Goal: Complete application form: Complete application form

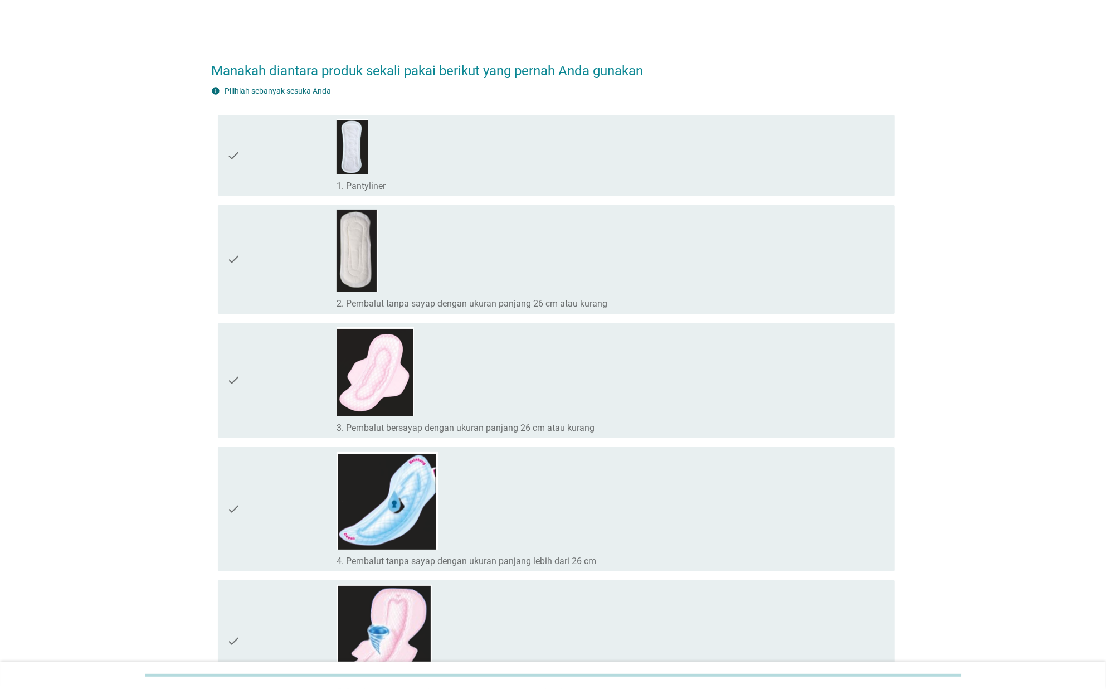
scroll to position [223, 0]
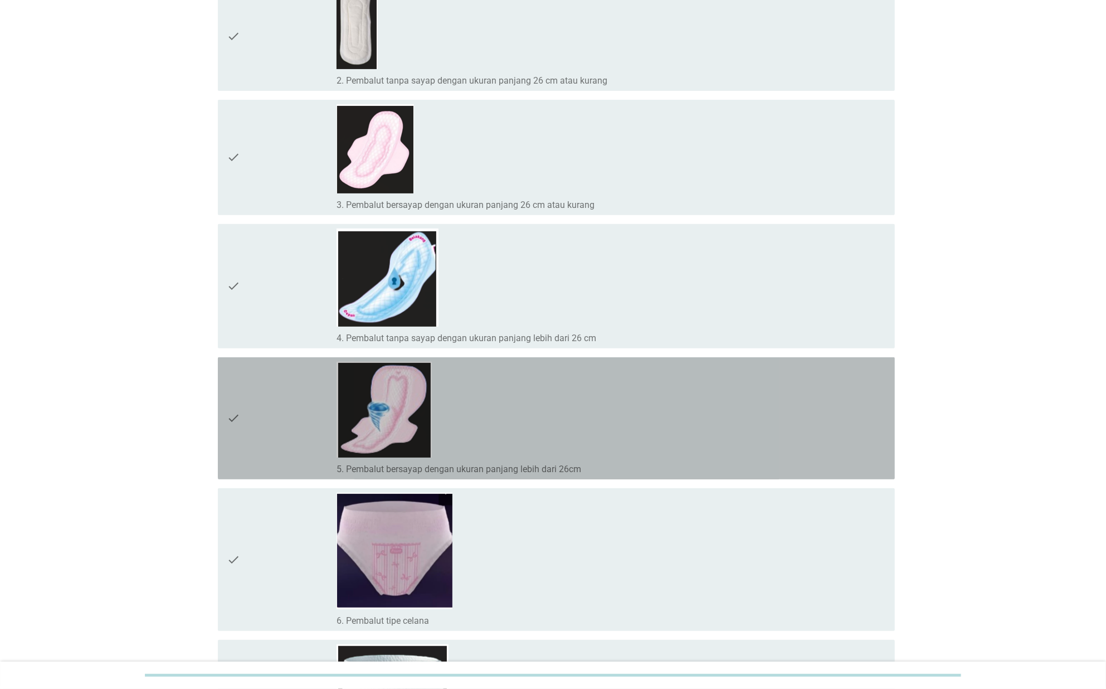
click at [556, 389] on div "check_box_outline_blank 5. Pembalut bersayap dengan ukuran panjang lebih dari 2…" at bounding box center [612, 418] width 550 height 113
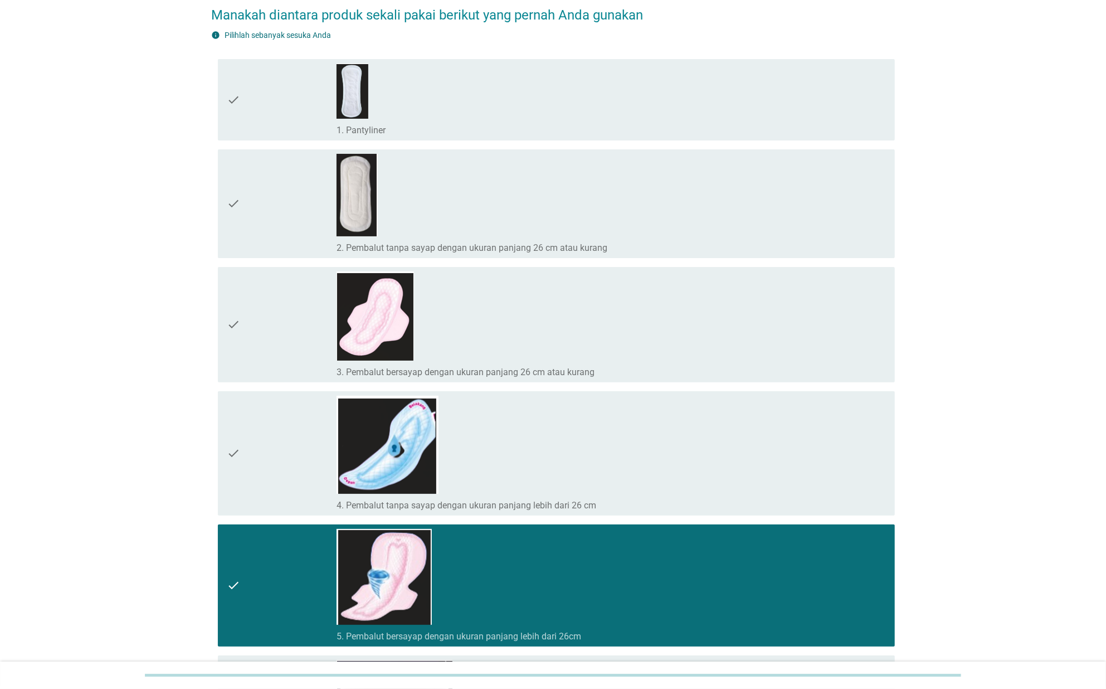
scroll to position [0, 0]
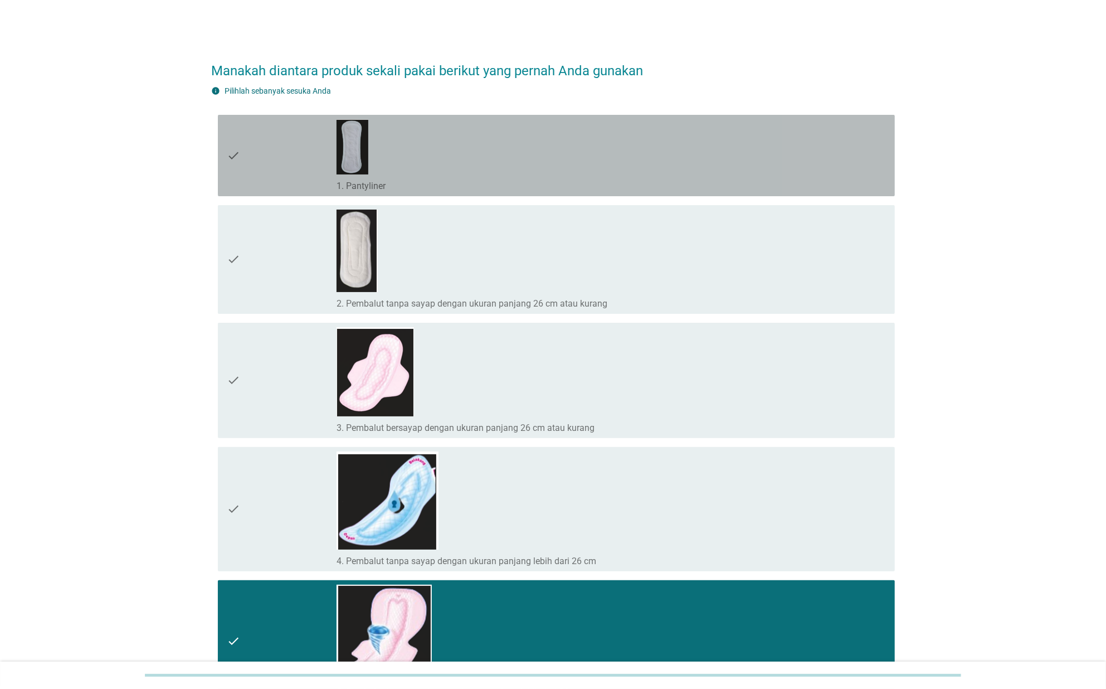
click at [579, 169] on div "check_box_outline_blank 1. Pantyliner" at bounding box center [612, 155] width 550 height 72
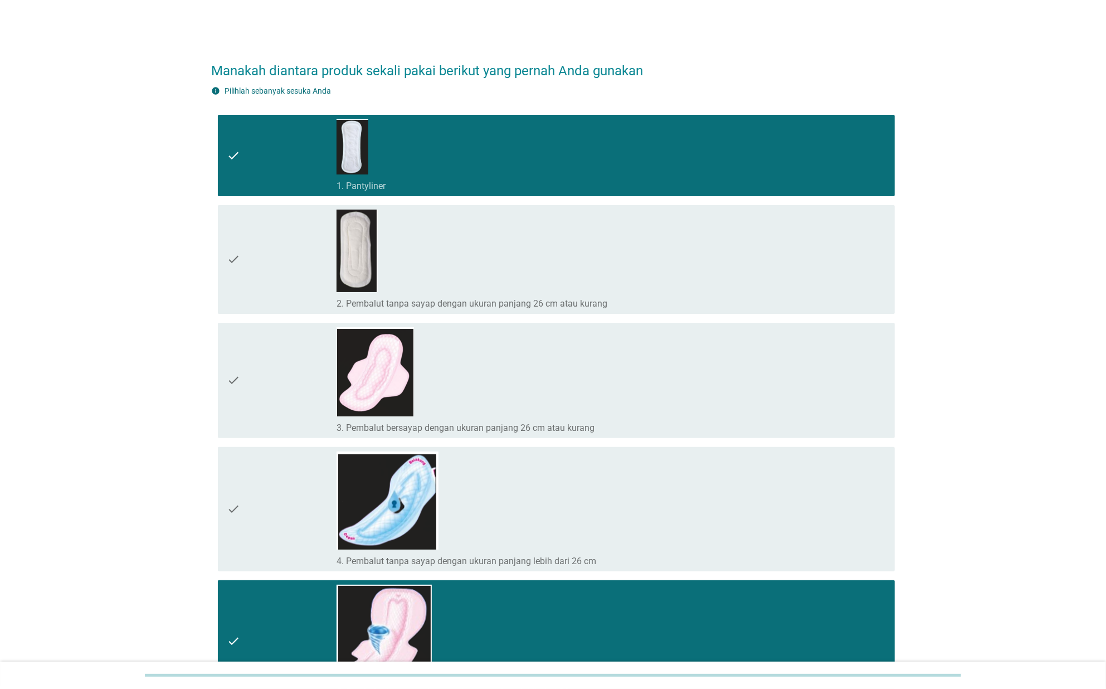
click at [521, 392] on div "check_box_outline_blank 3. Pembalut bersayap dengan ukuran panjang 26 cm atau k…" at bounding box center [612, 380] width 550 height 106
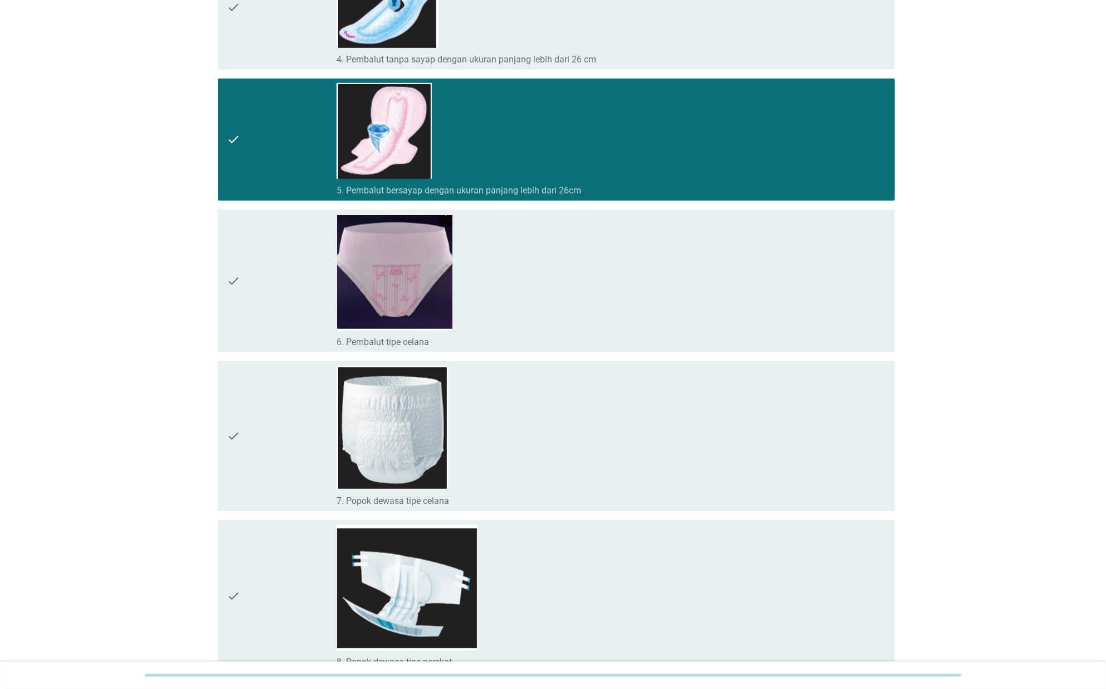
scroll to position [613, 0]
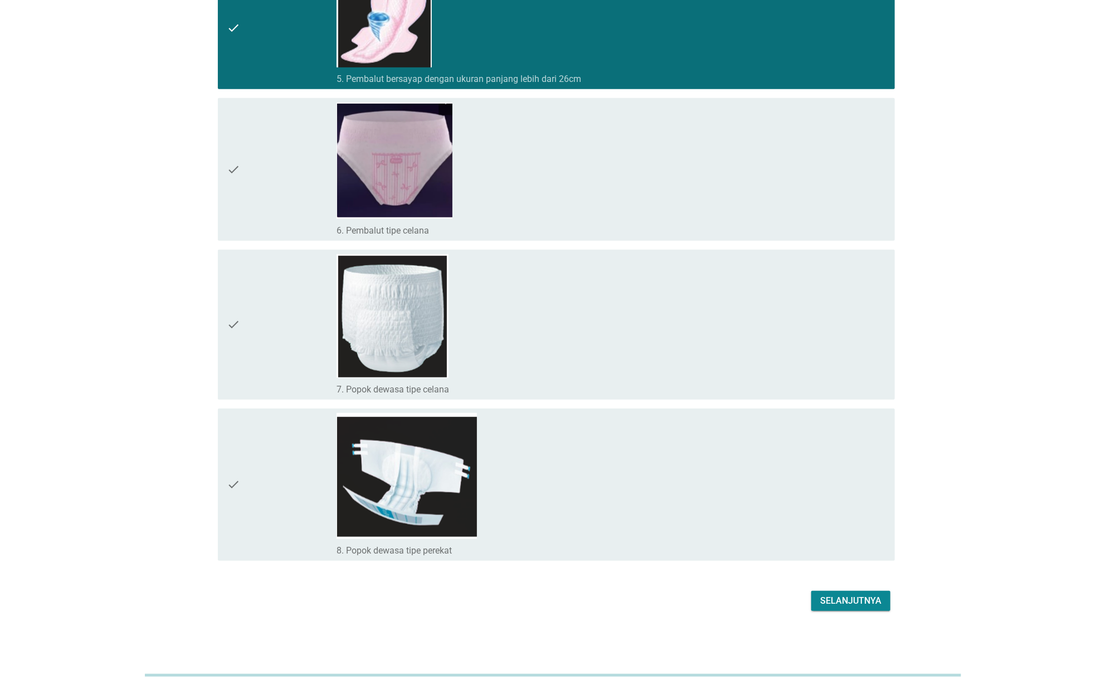
click at [867, 591] on button "Selanjutnya" at bounding box center [851, 601] width 79 height 20
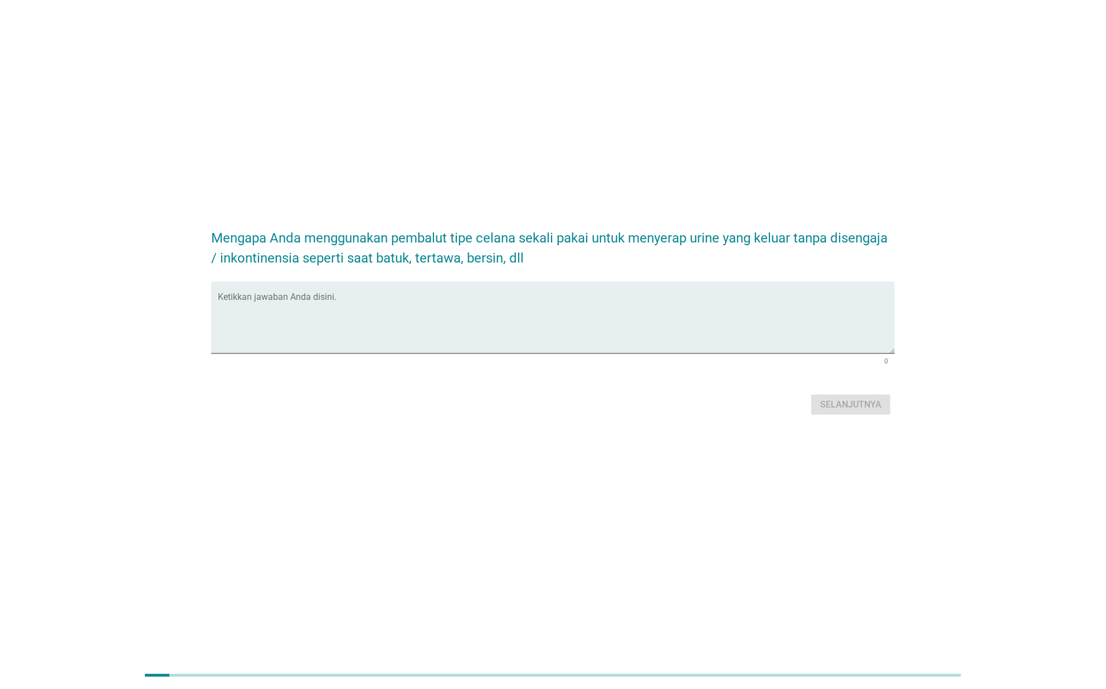
scroll to position [0, 0]
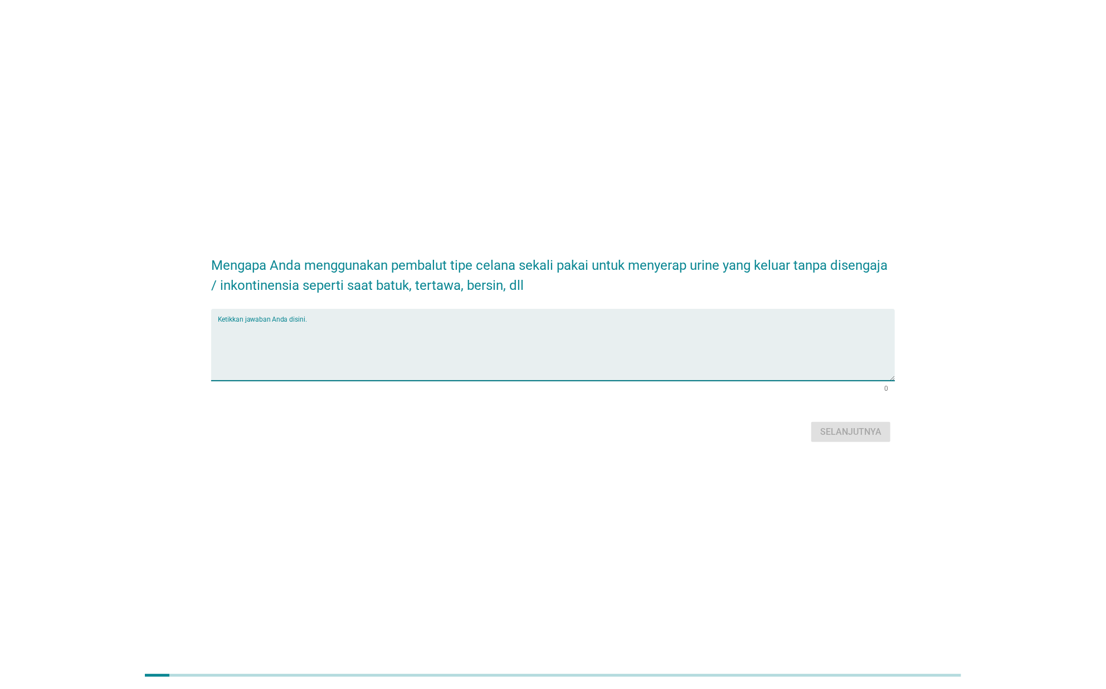
click at [620, 352] on textarea "Ketikkan jawaban Anda disini." at bounding box center [556, 351] width 677 height 59
type textarea "saya tidak menggunakan tipe celana"
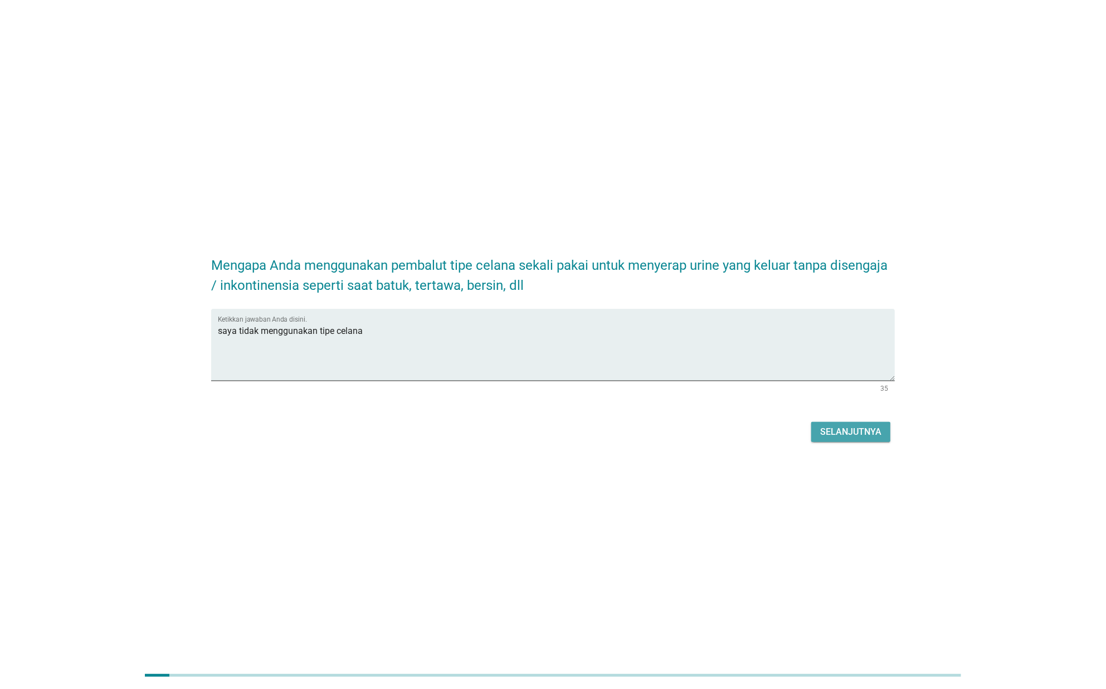
click at [875, 430] on div "Selanjutnya" at bounding box center [851, 431] width 61 height 13
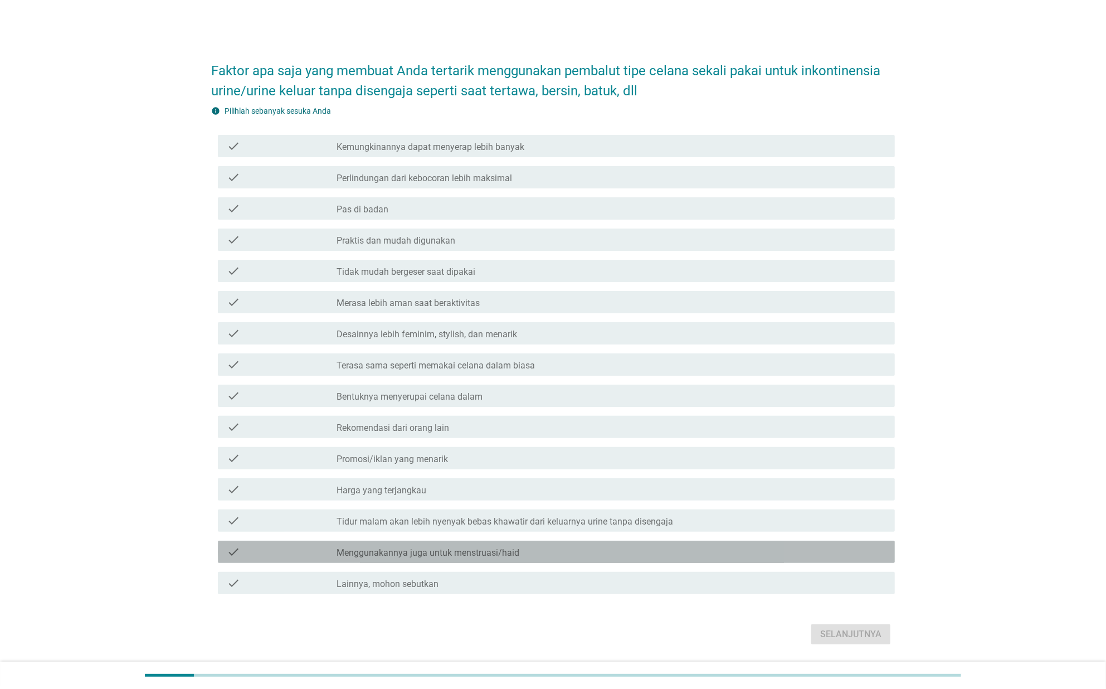
click at [515, 557] on label "Menggunakannya juga untuk menstruasi/haid" at bounding box center [428, 552] width 183 height 11
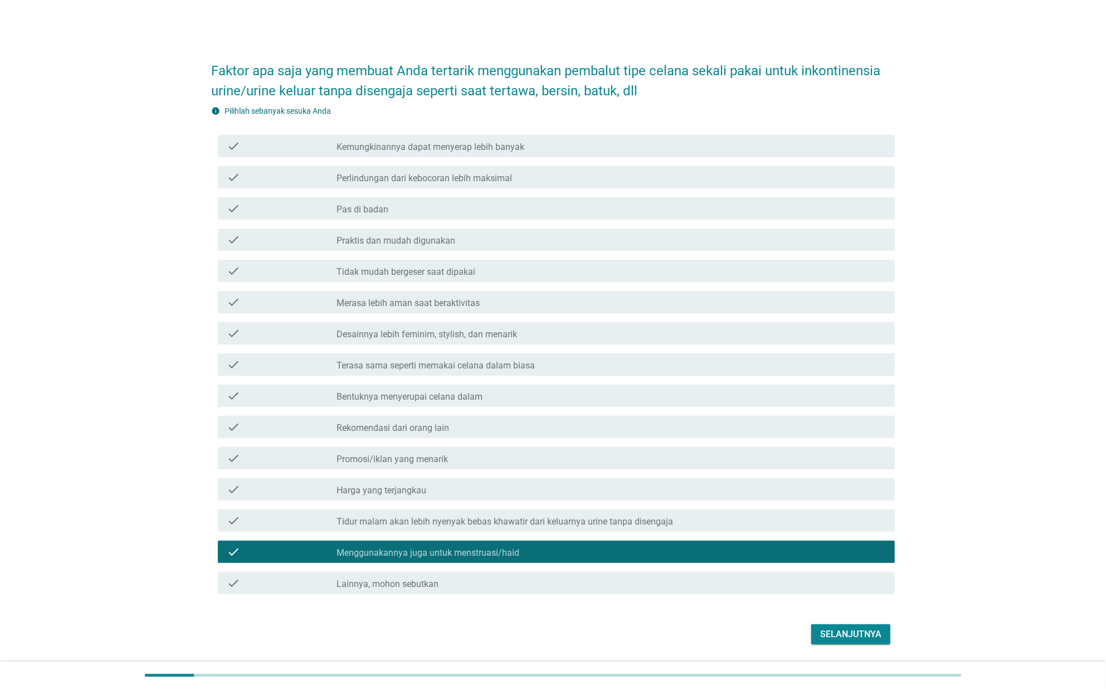
click at [489, 402] on div "check check_box_outline_blank Bentuknya menyerupai celana dalam" at bounding box center [556, 396] width 677 height 22
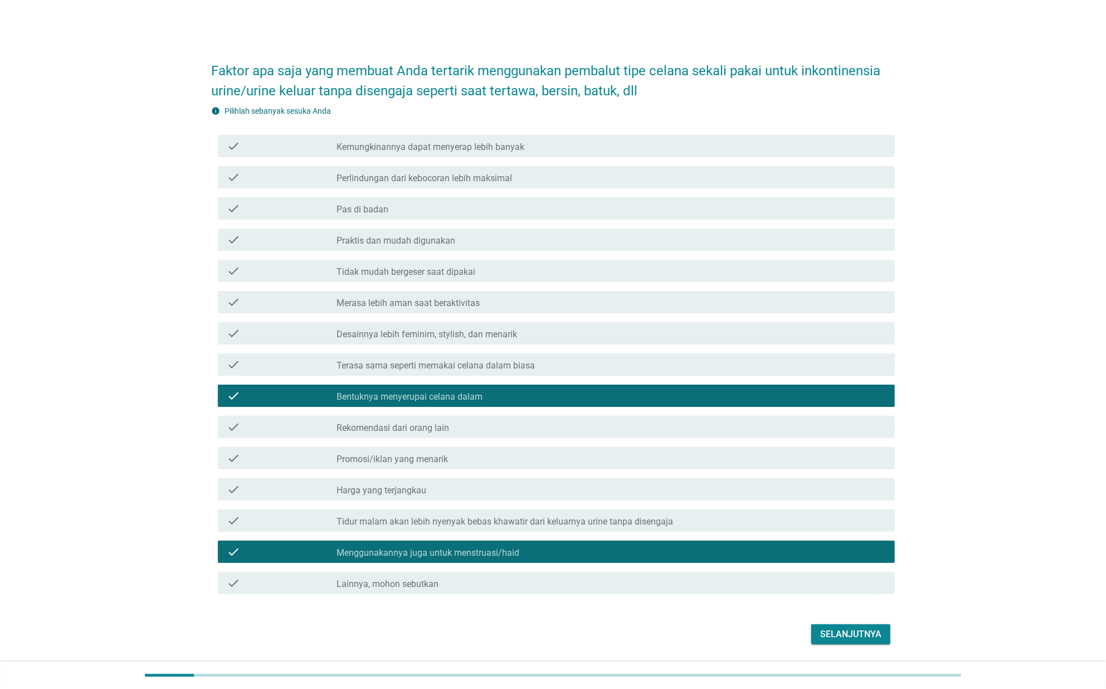
click at [535, 265] on div "check_box_outline_blank Tidak mudah bergeser saat dipakai" at bounding box center [612, 270] width 550 height 13
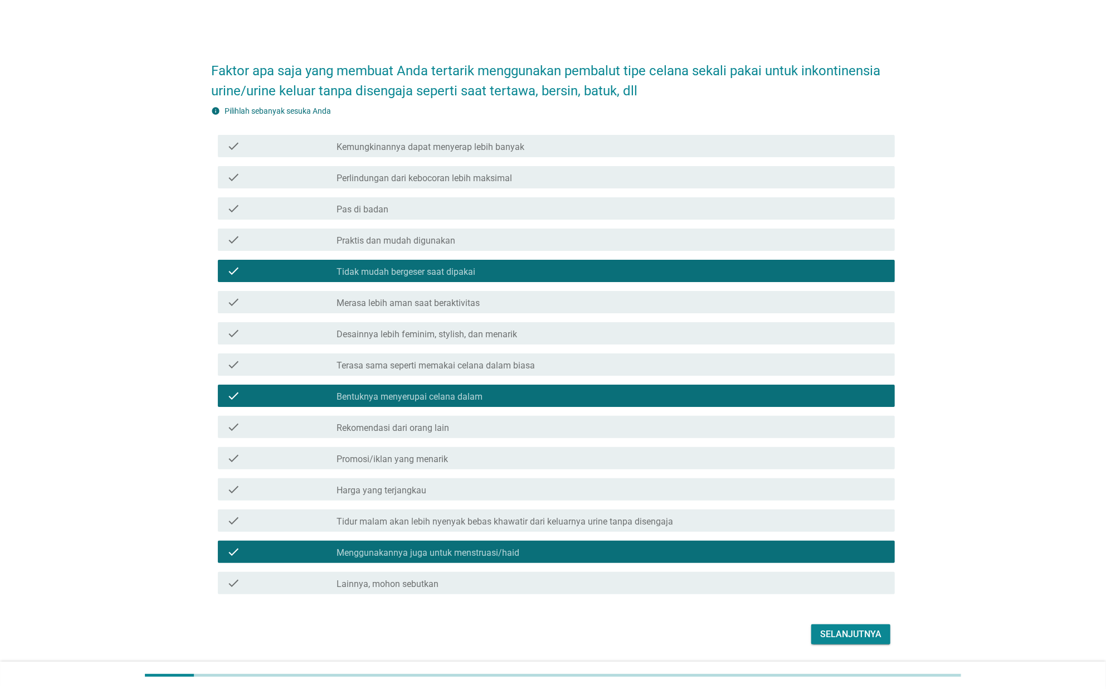
click at [852, 645] on div "Selanjutnya" at bounding box center [553, 634] width 684 height 27
click at [855, 642] on button "Selanjutnya" at bounding box center [851, 634] width 79 height 20
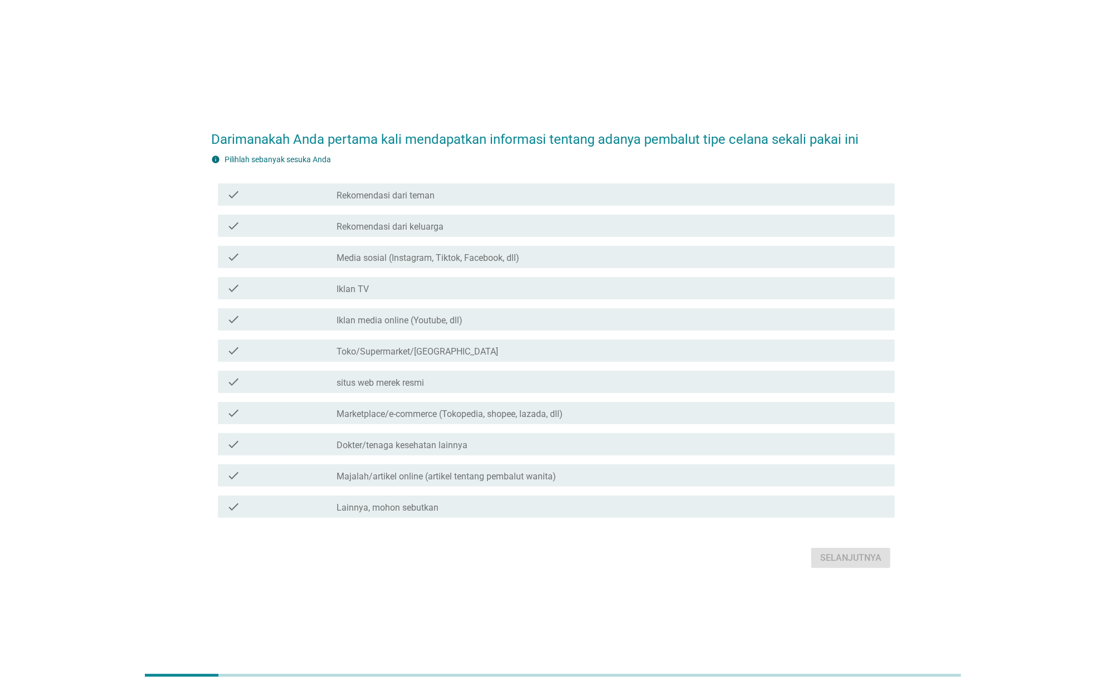
click at [498, 191] on div "check_box_outline_blank Rekomendasi dari teman" at bounding box center [612, 194] width 550 height 13
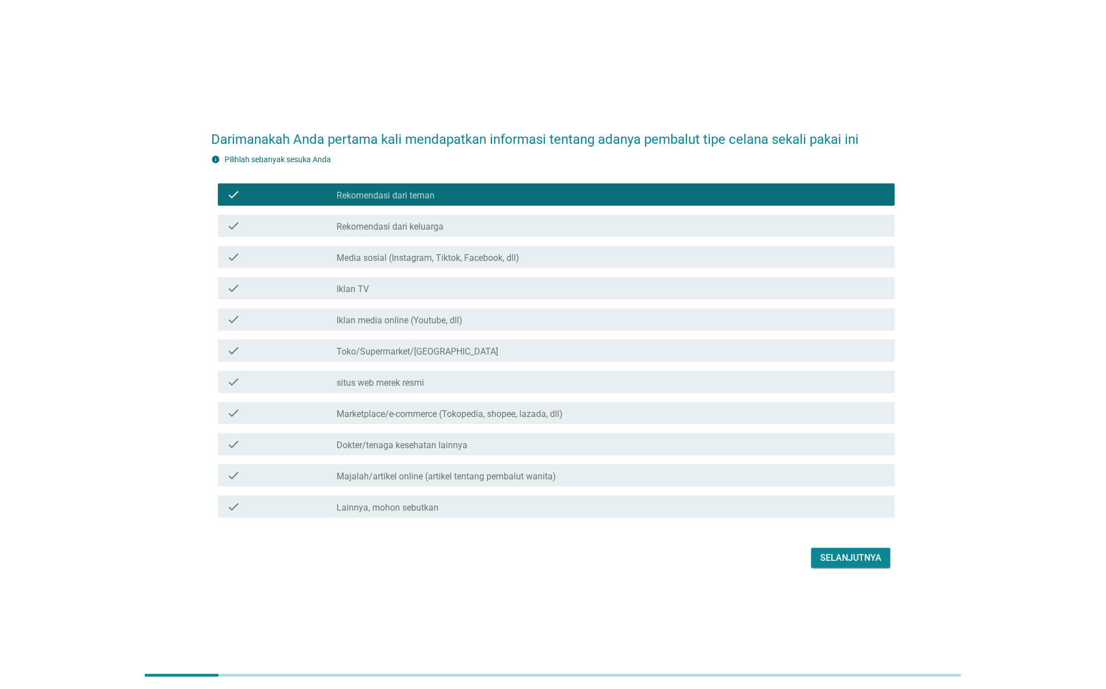
click at [832, 545] on form "Darimanakah Anda pertama kali mendapatkan informasi tentang adanya pembalut tip…" at bounding box center [553, 344] width 684 height 453
click at [834, 547] on div "Selanjutnya" at bounding box center [553, 558] width 684 height 27
click at [829, 555] on div "Selanjutnya" at bounding box center [851, 557] width 61 height 13
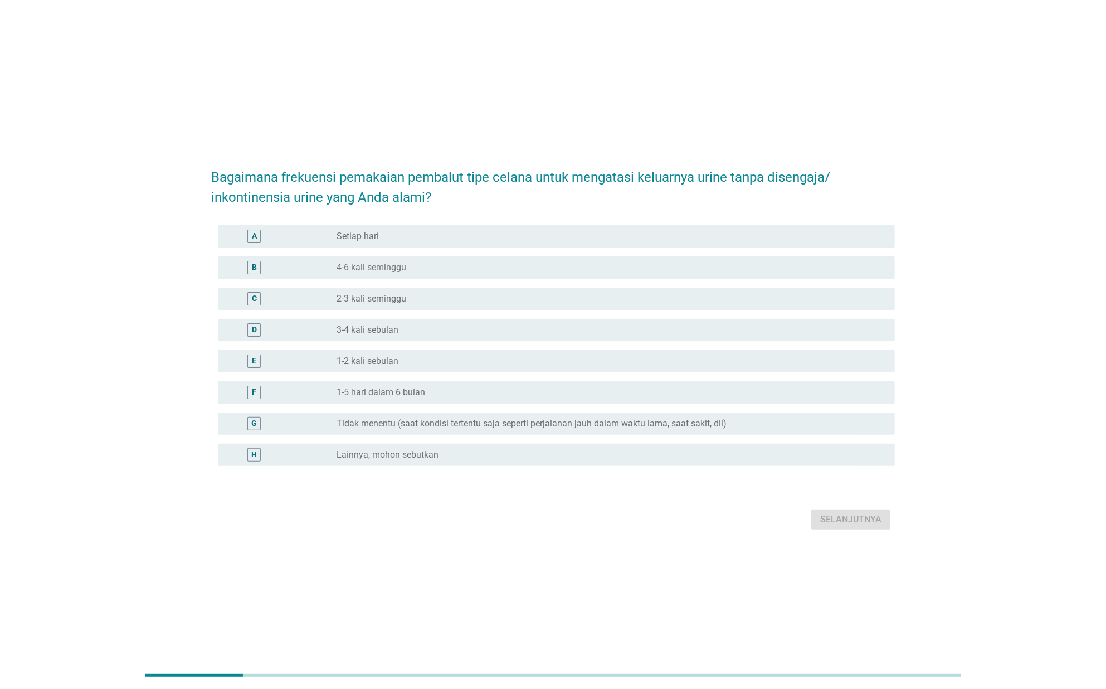
click at [529, 428] on label "Tidak menentu (saat kondisi tertentu saja seperti perjalanan jauh dalam waktu l…" at bounding box center [532, 423] width 390 height 11
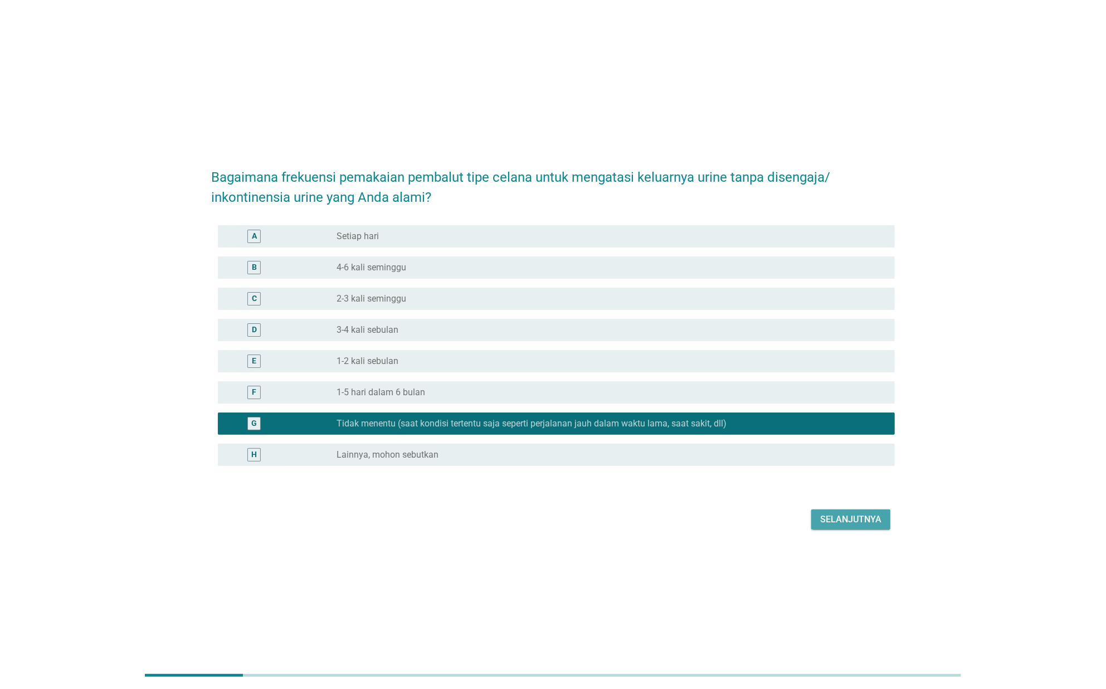
click at [846, 523] on div "Selanjutnya" at bounding box center [851, 519] width 61 height 13
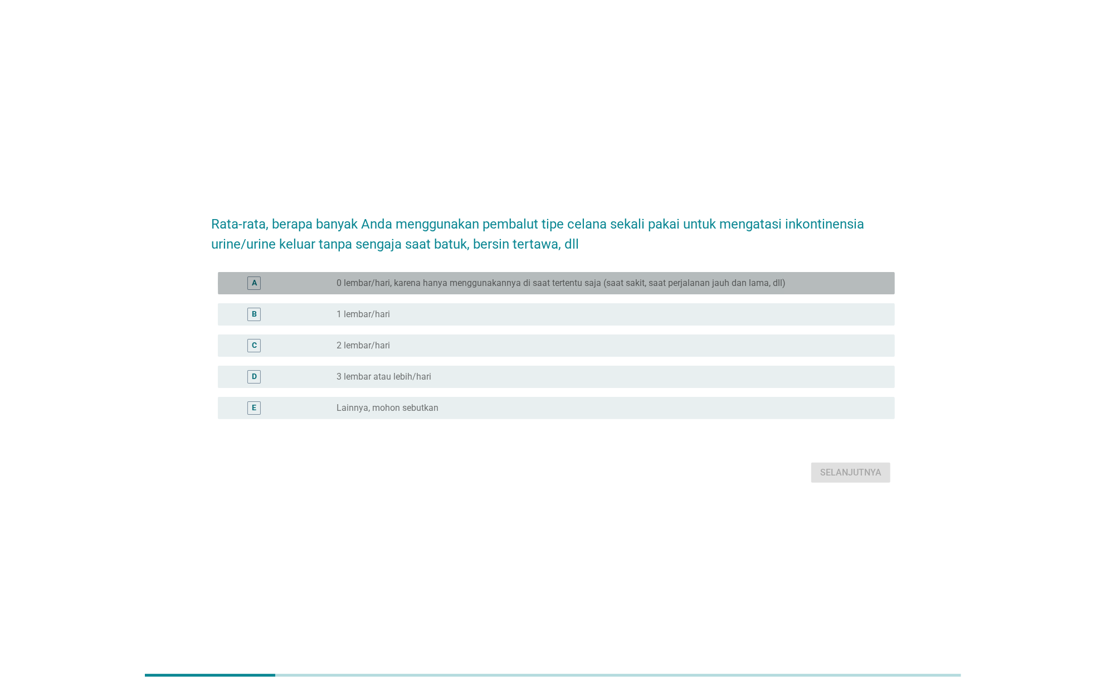
drag, startPoint x: 517, startPoint y: 283, endPoint x: 701, endPoint y: 394, distance: 214.8
click at [517, 282] on label "0 lembar/hari, karena hanya menggunakannya di saat tertentu saja (saat sakit, s…" at bounding box center [561, 283] width 449 height 11
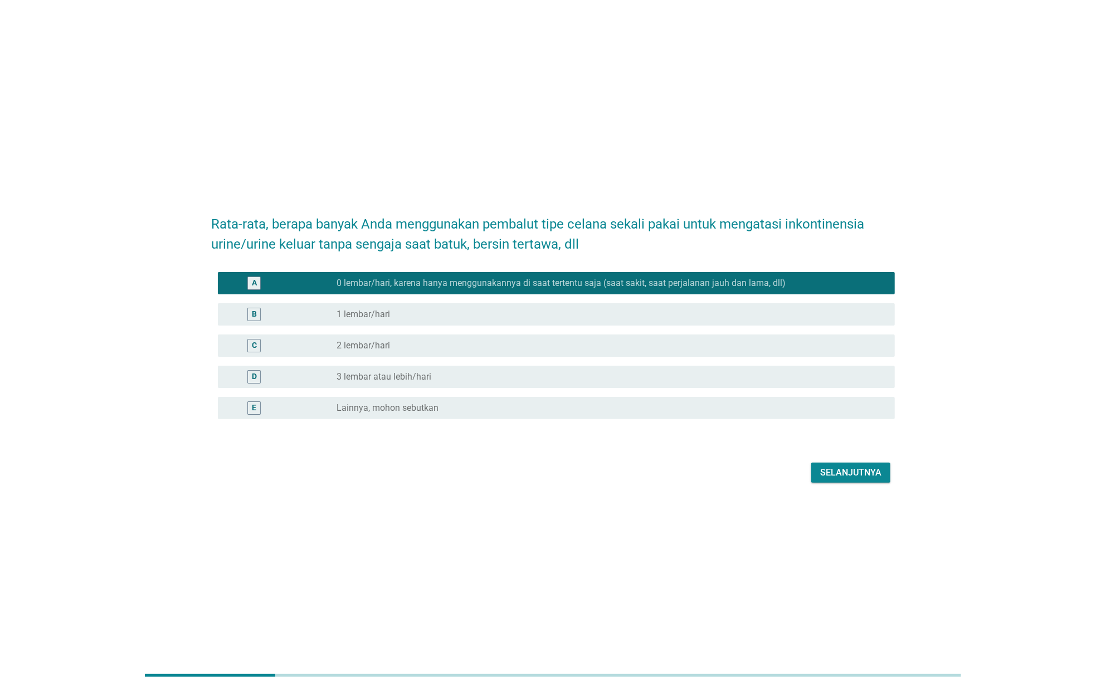
click at [831, 473] on div "Selanjutnya" at bounding box center [851, 472] width 61 height 13
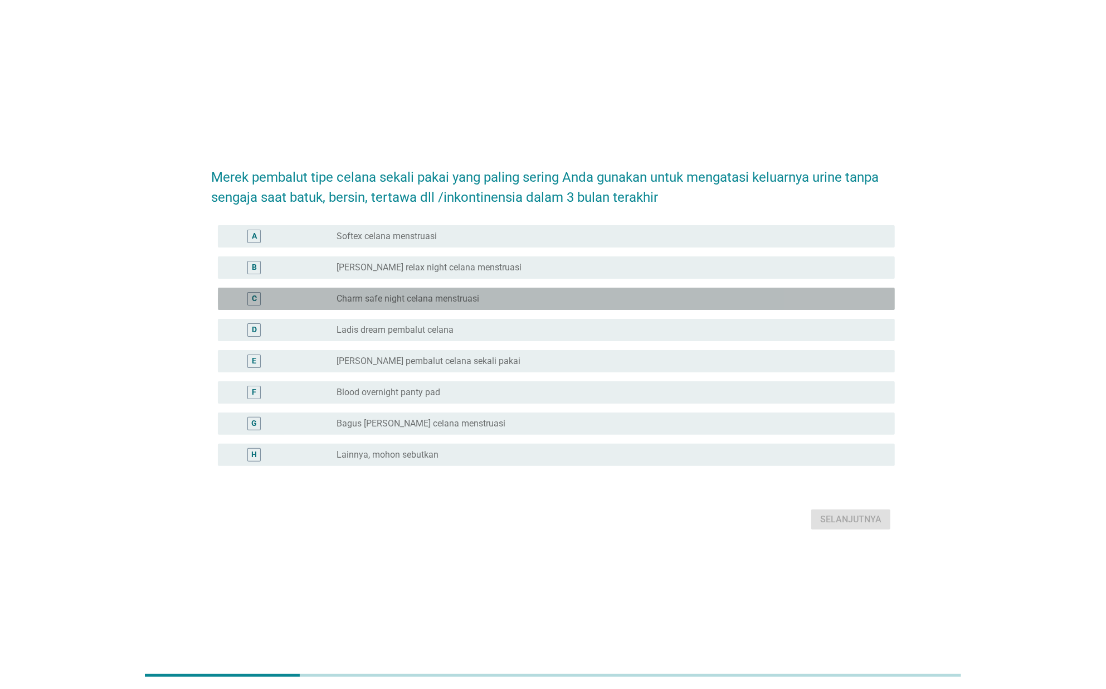
click at [588, 303] on div "radio_button_unchecked Charm safe night celana menstruasi" at bounding box center [607, 298] width 541 height 11
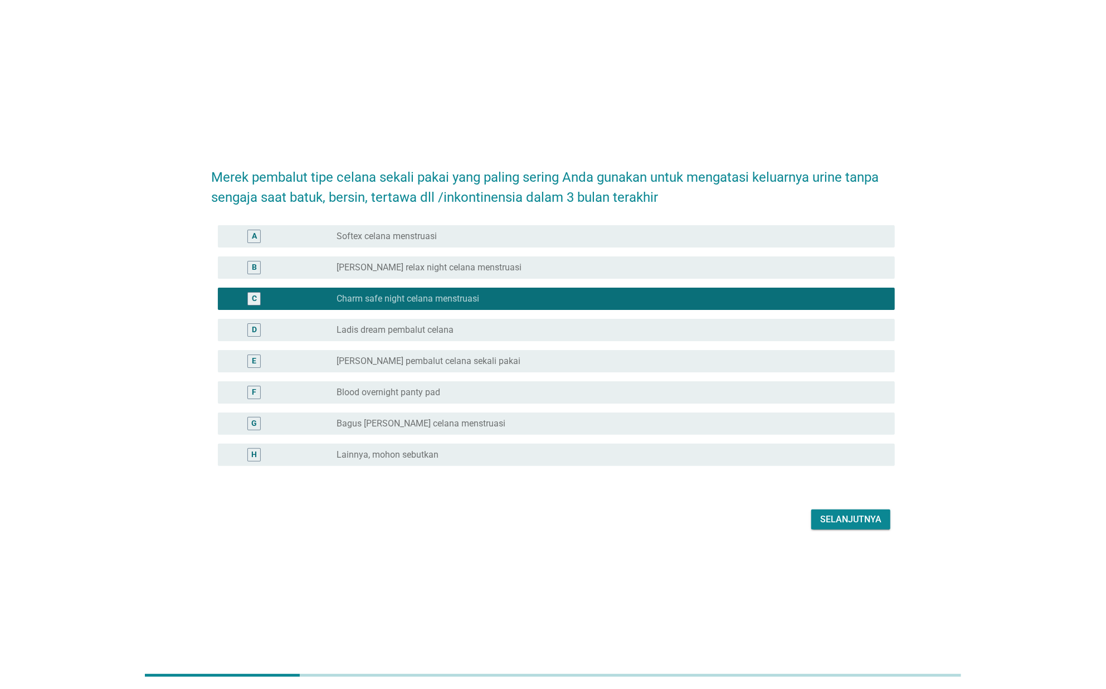
click at [671, 266] on div "radio_button_unchecked [PERSON_NAME] relax night celana menstruasi" at bounding box center [607, 267] width 541 height 11
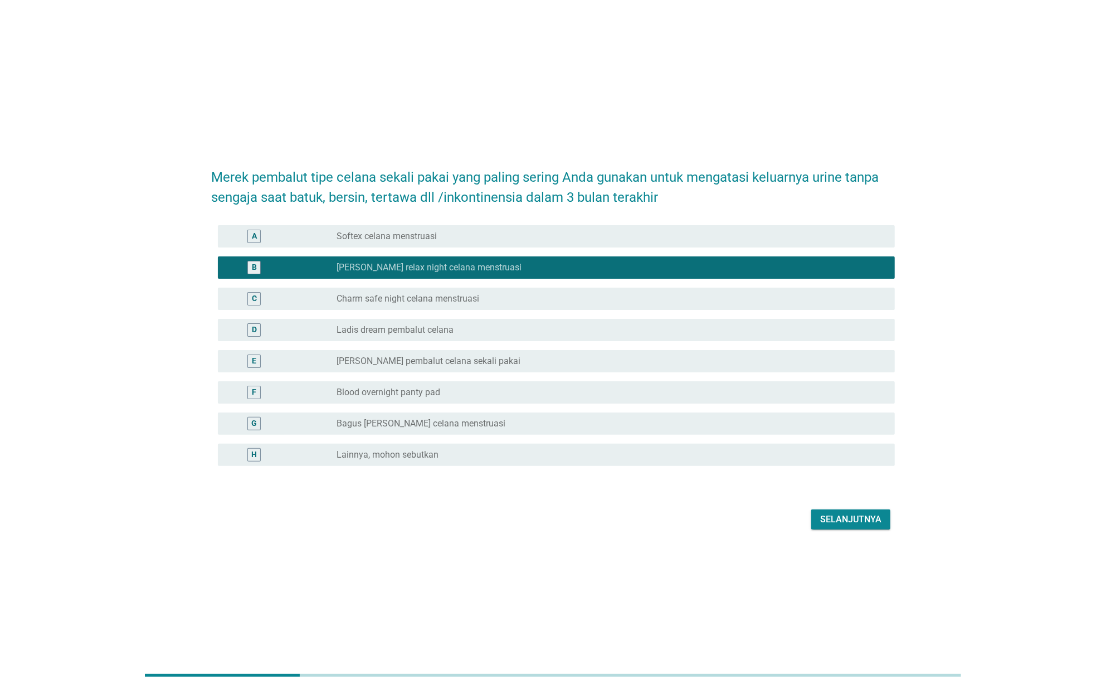
click at [834, 526] on button "Selanjutnya" at bounding box center [851, 519] width 79 height 20
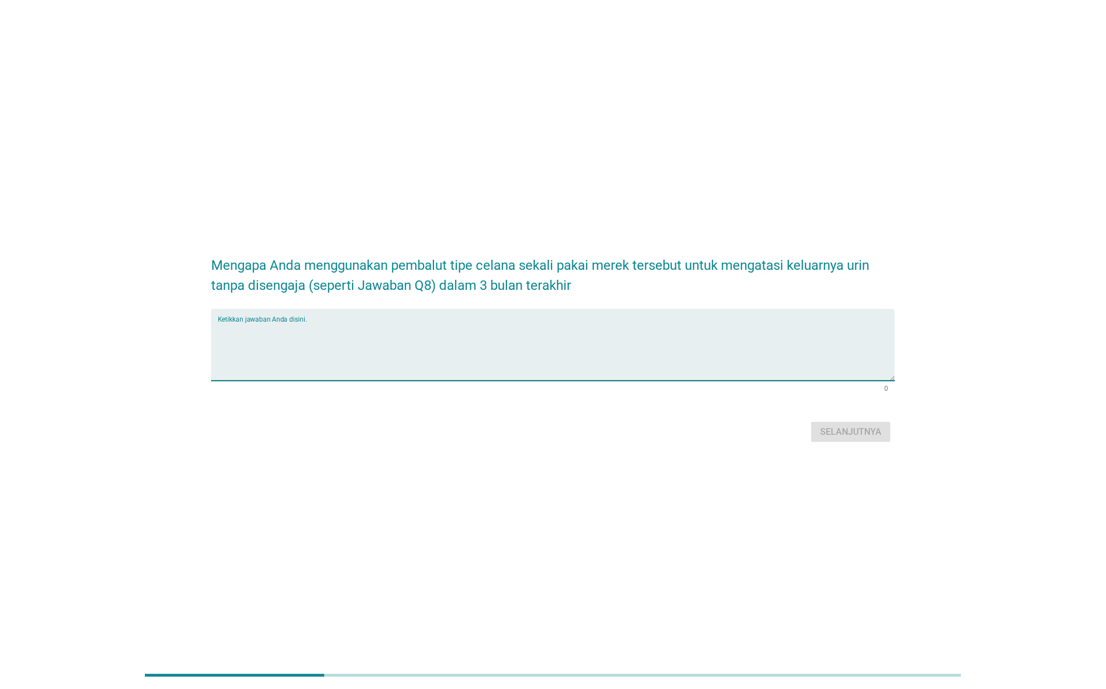
click at [786, 356] on textarea "Ketikkan jawaban Anda disini." at bounding box center [556, 351] width 677 height 59
type textarea "karena lebih nyaman di pakai"
click at [849, 433] on div "Selanjutnya" at bounding box center [851, 431] width 61 height 13
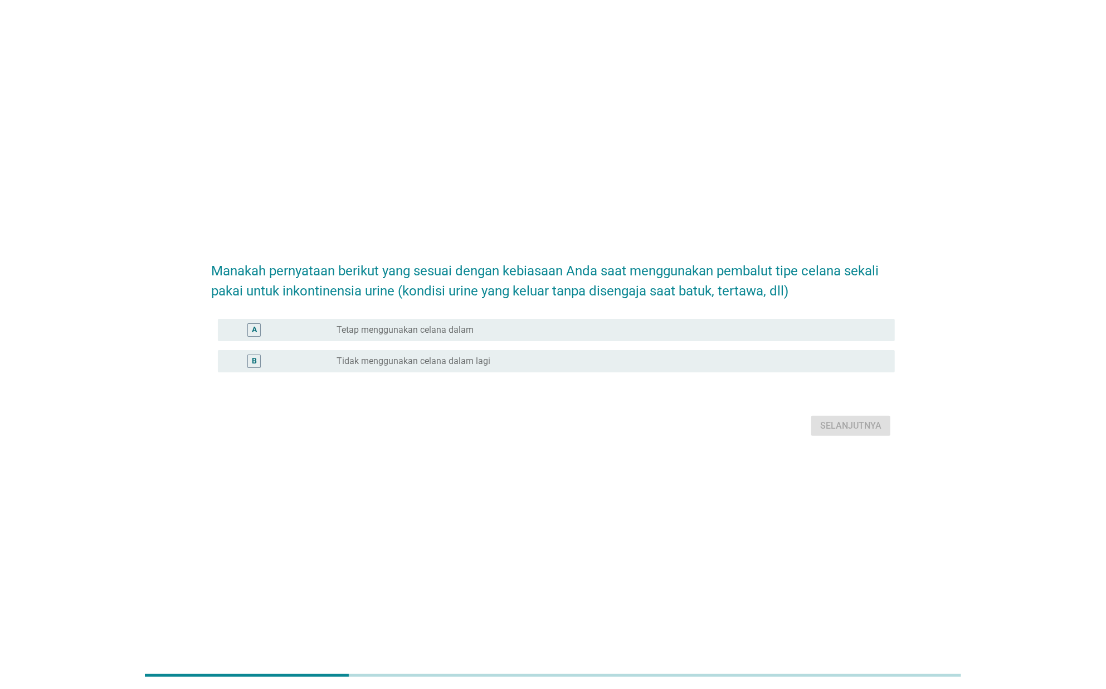
click at [849, 433] on div "Selanjutnya" at bounding box center [553, 425] width 684 height 27
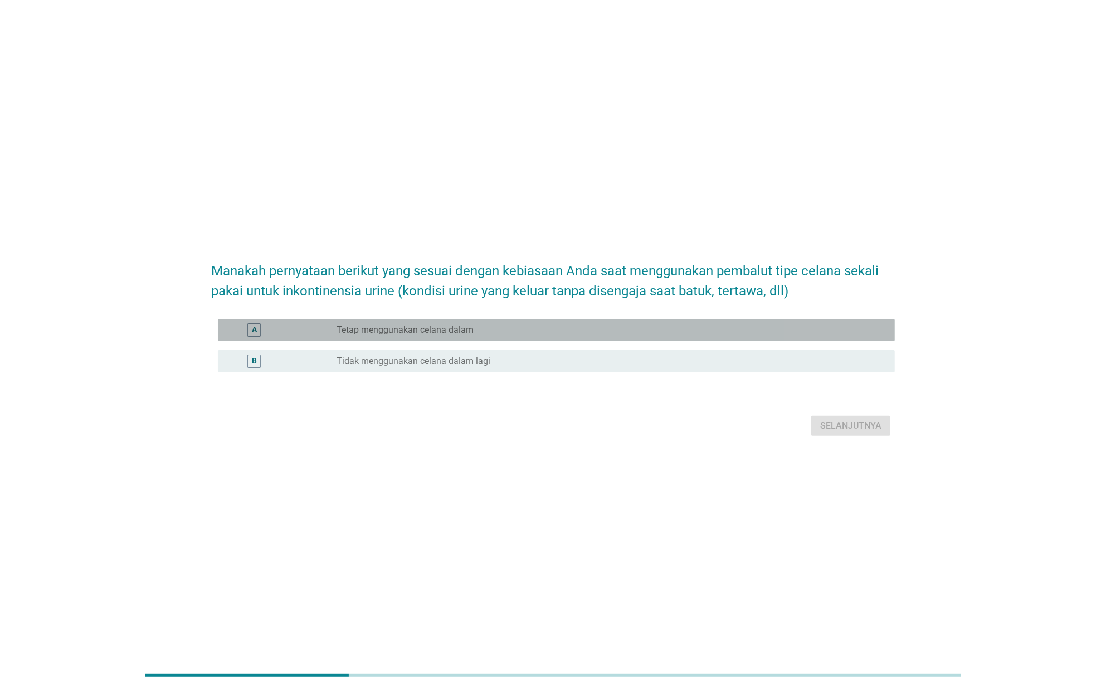
click at [652, 319] on div "A radio_button_unchecked Tetap menggunakan celana dalam" at bounding box center [556, 330] width 677 height 22
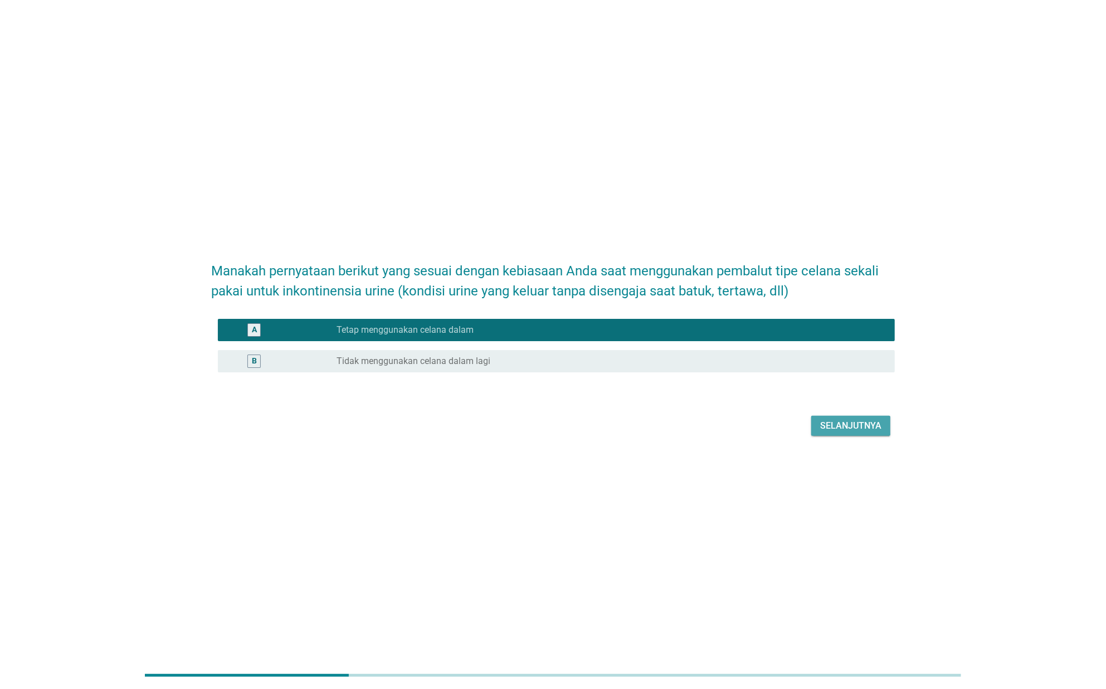
click at [868, 431] on div "Selanjutnya" at bounding box center [851, 425] width 61 height 13
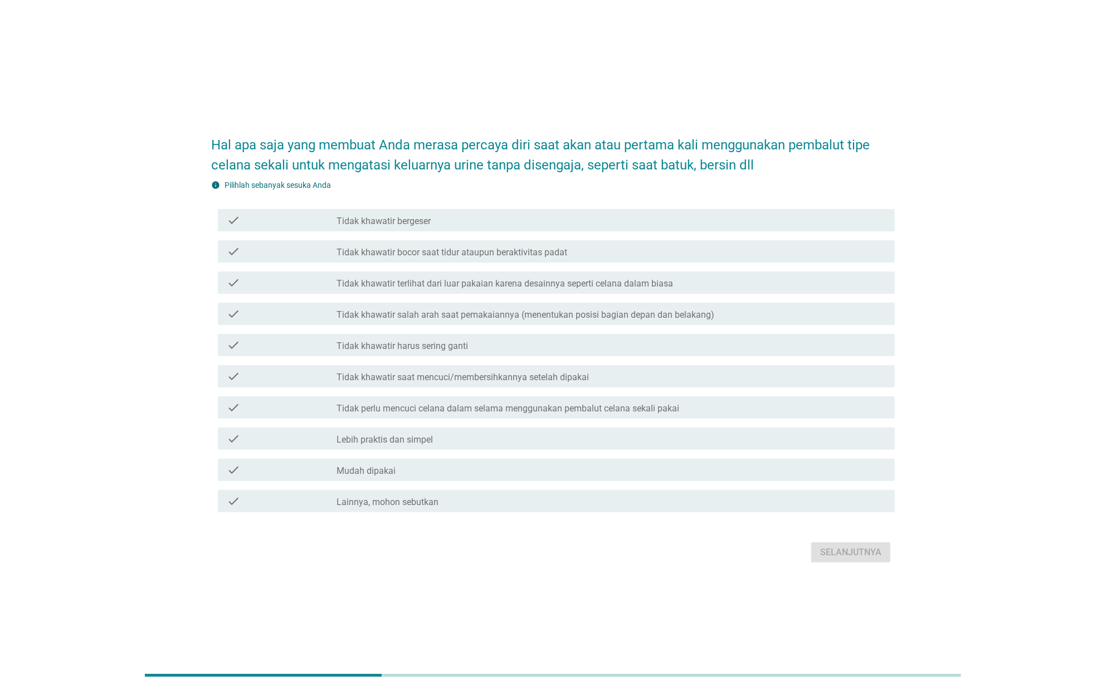
click at [383, 221] on label "Tidak khawatir bergeser" at bounding box center [384, 221] width 94 height 11
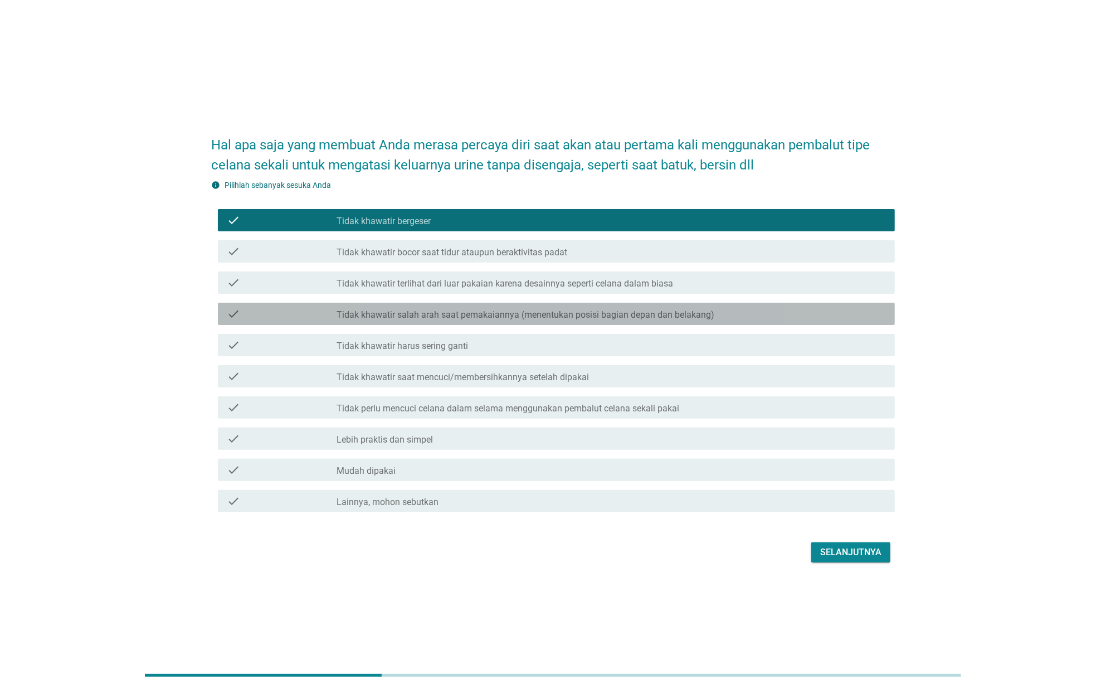
click at [484, 314] on label "Tidak khawatir salah arah saat pemakaiannya (menentukan posisi bagian depan dan…" at bounding box center [526, 314] width 378 height 11
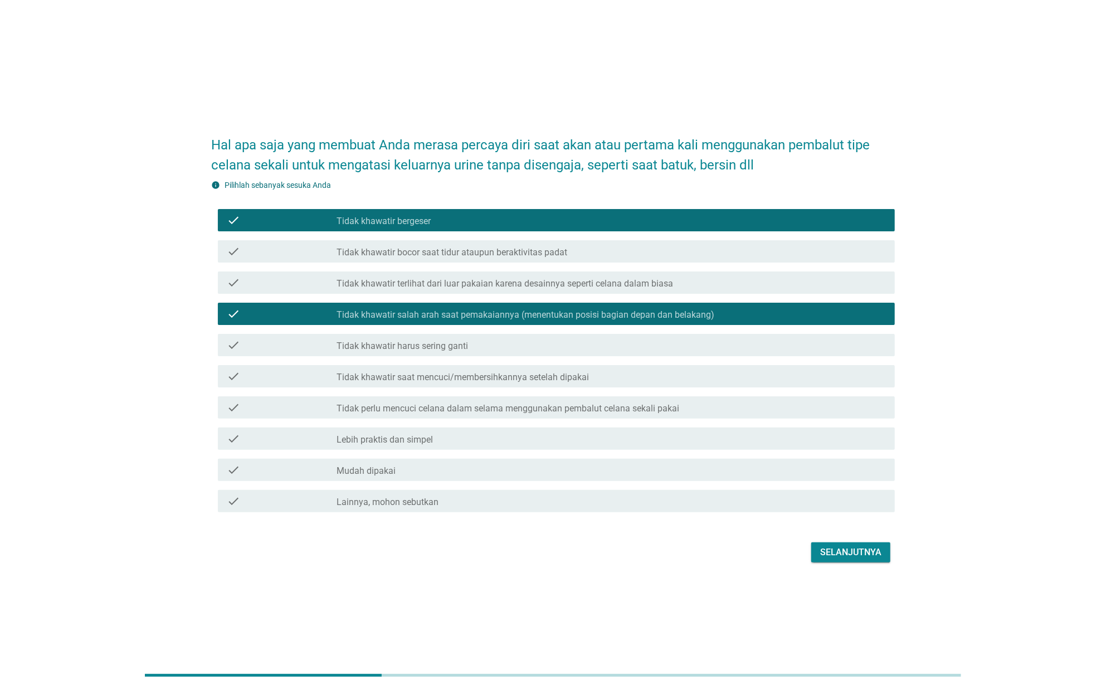
click at [862, 552] on div "Selanjutnya" at bounding box center [851, 552] width 61 height 13
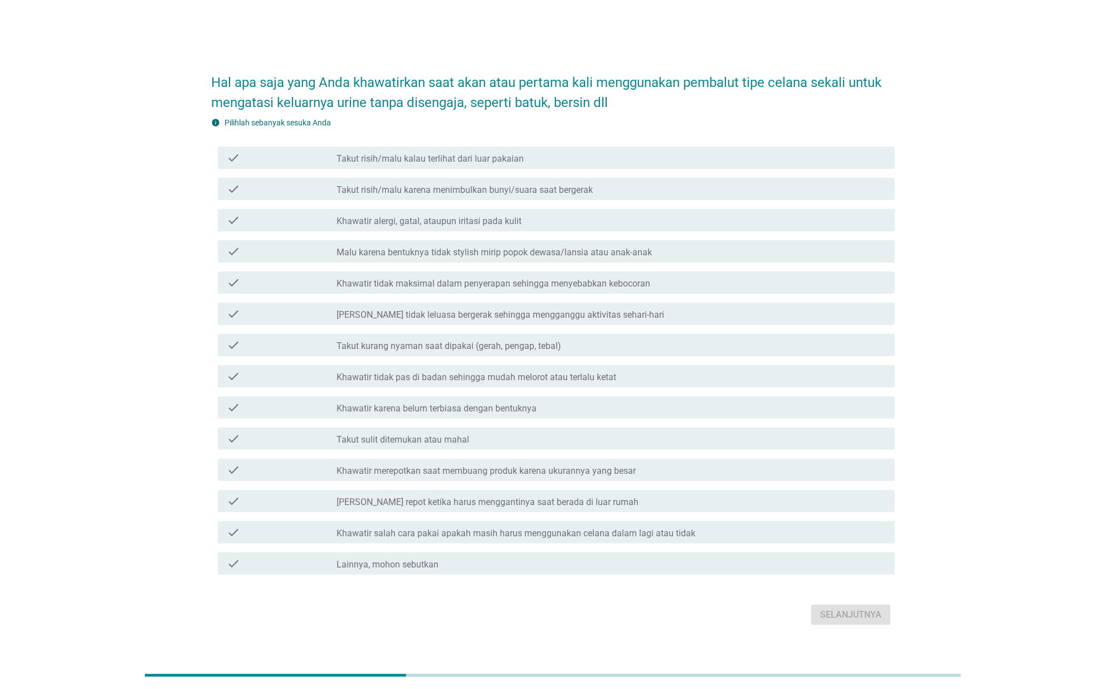
click at [462, 147] on div "check check_box_outline_blank Takut risih/malu kalau terlihat dari luar pakaian" at bounding box center [556, 158] width 677 height 22
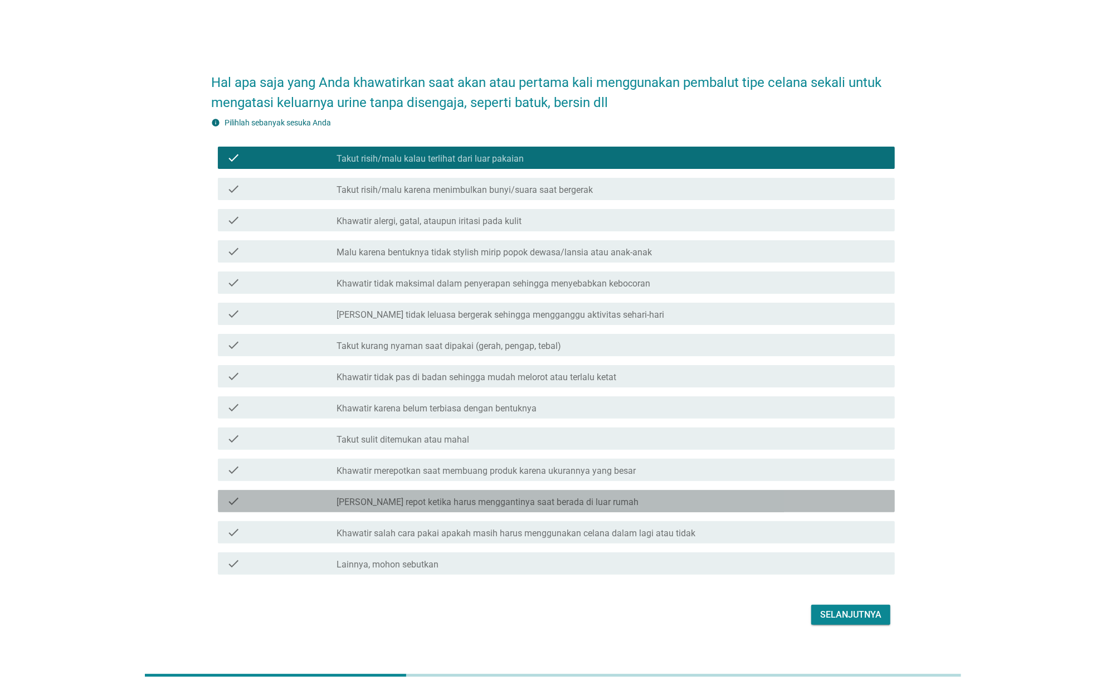
click at [602, 505] on label "[PERSON_NAME] repot ketika harus menggantinya saat berada di luar rumah" at bounding box center [488, 502] width 302 height 11
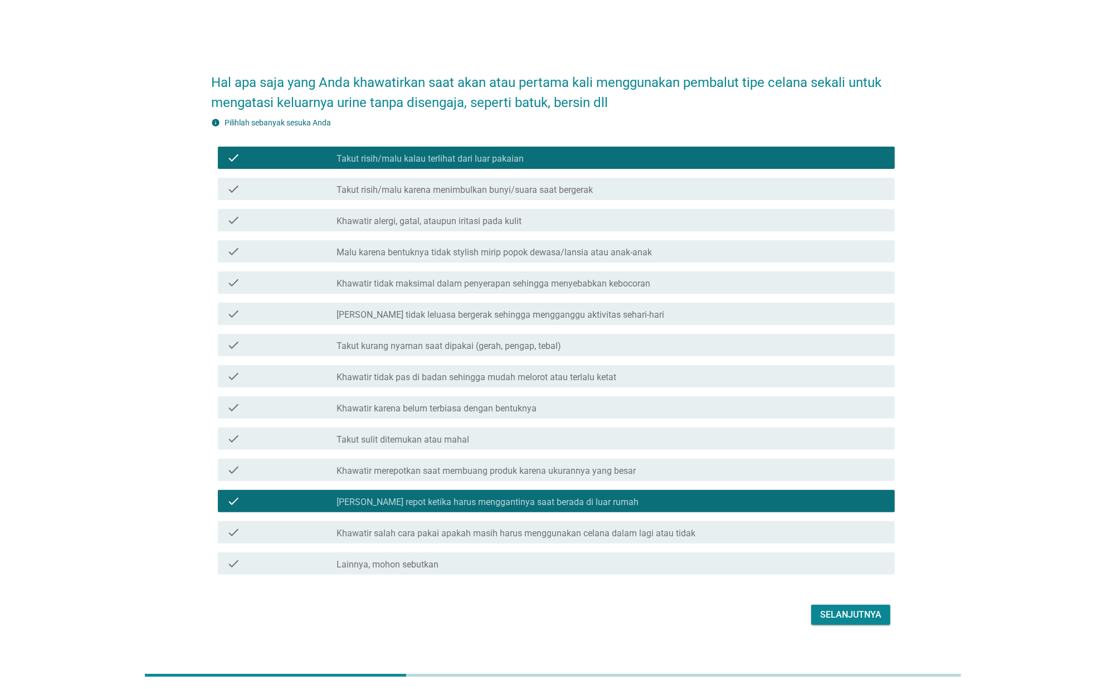
click at [594, 508] on div "check check_box [PERSON_NAME] repot ketika harus menggantinya saat berada di lu…" at bounding box center [556, 501] width 677 height 22
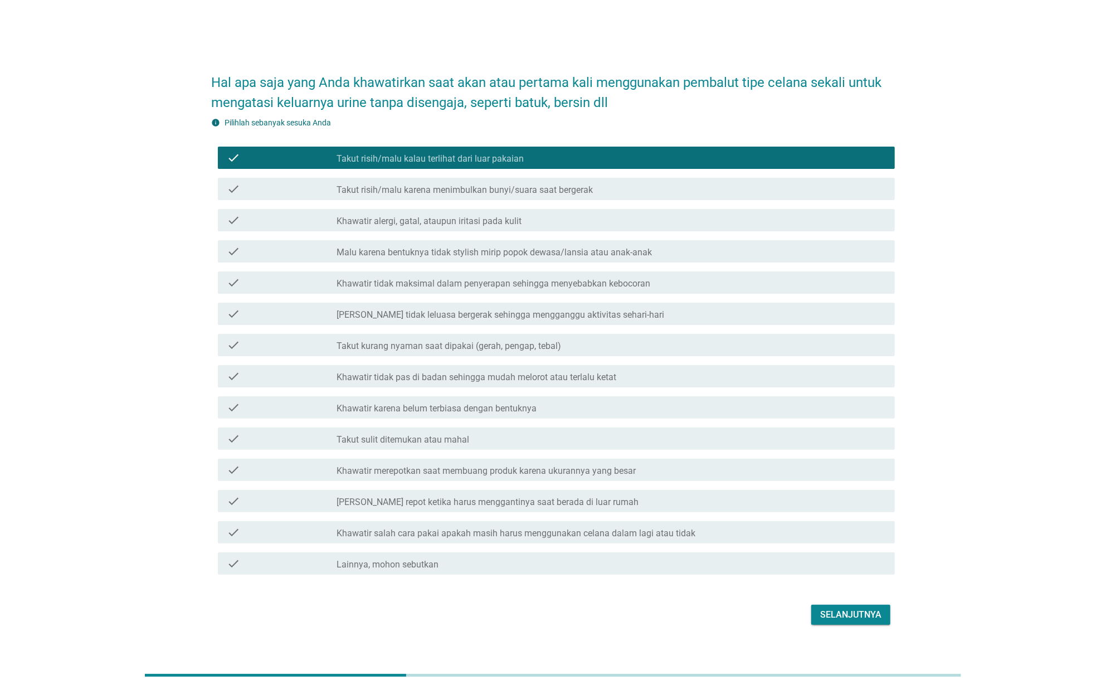
click at [636, 473] on div "check_box_outline_blank Khawatir merepotkan saat membuang produk karena ukurann…" at bounding box center [612, 469] width 550 height 13
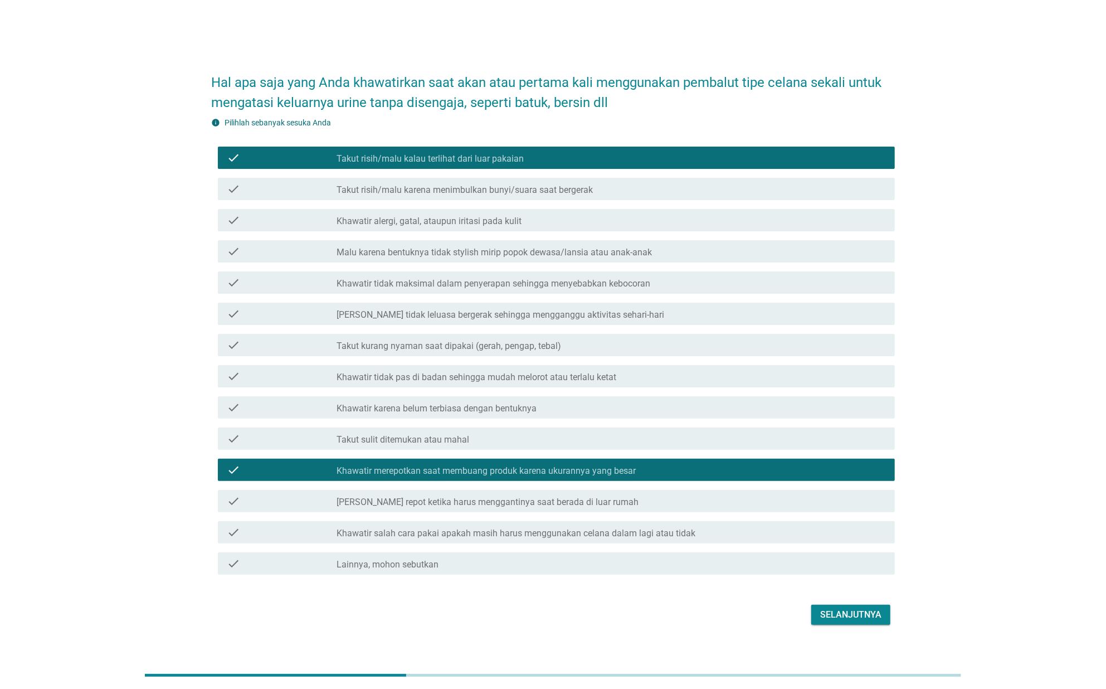
click at [832, 605] on button "Selanjutnya" at bounding box center [851, 615] width 79 height 20
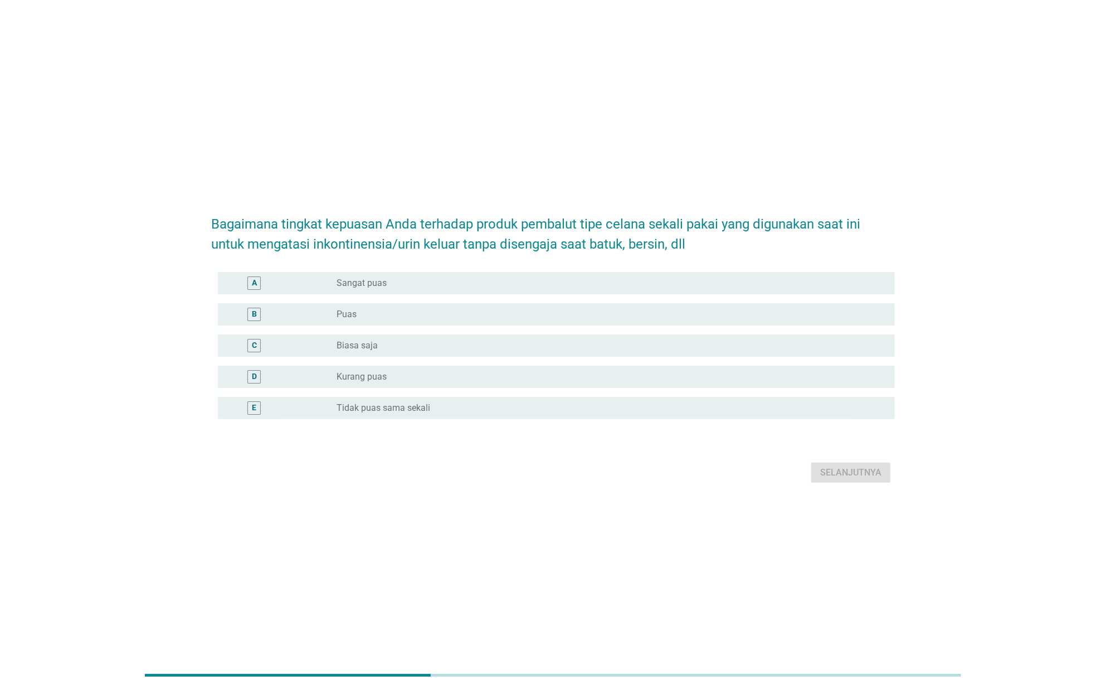
click at [423, 316] on div "radio_button_unchecked Puas" at bounding box center [607, 314] width 541 height 11
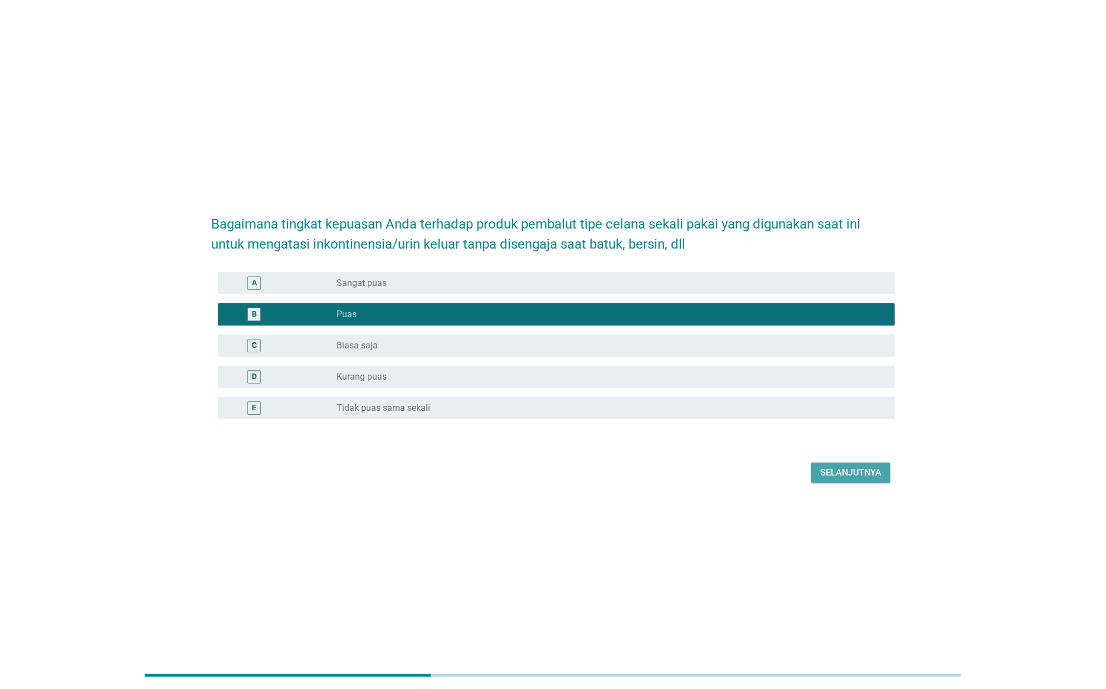
click at [870, 472] on div "Selanjutnya" at bounding box center [851, 472] width 61 height 13
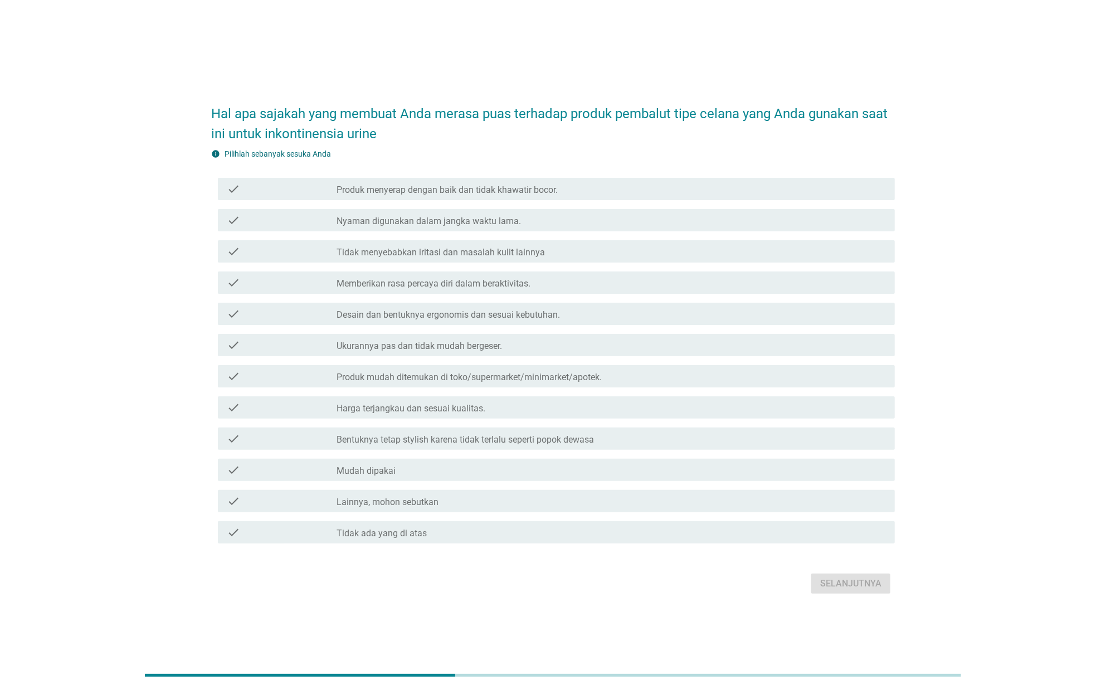
click at [591, 192] on div "check_box_outline_blank Produk menyerap dengan baik dan tidak khawatir bocor." at bounding box center [612, 188] width 550 height 13
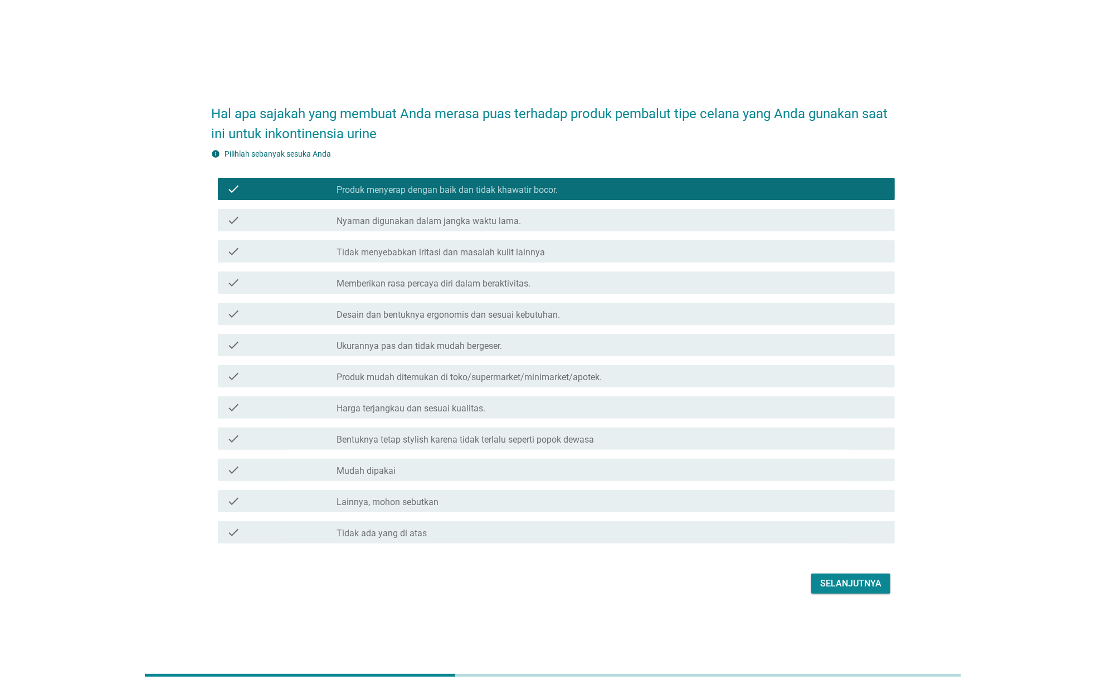
click at [507, 350] on div "check_box_outline_blank Ukurannya pas dan tidak mudah bergeser." at bounding box center [612, 344] width 550 height 13
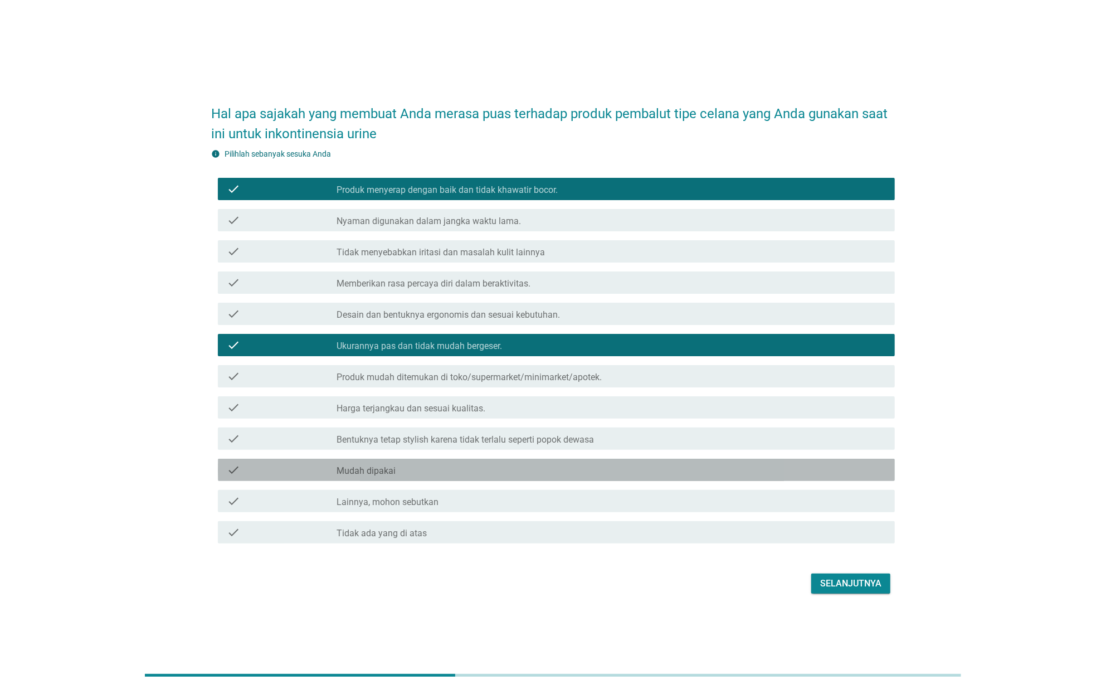
click at [462, 465] on div "check_box_outline_blank Mudah dipakai" at bounding box center [612, 469] width 550 height 13
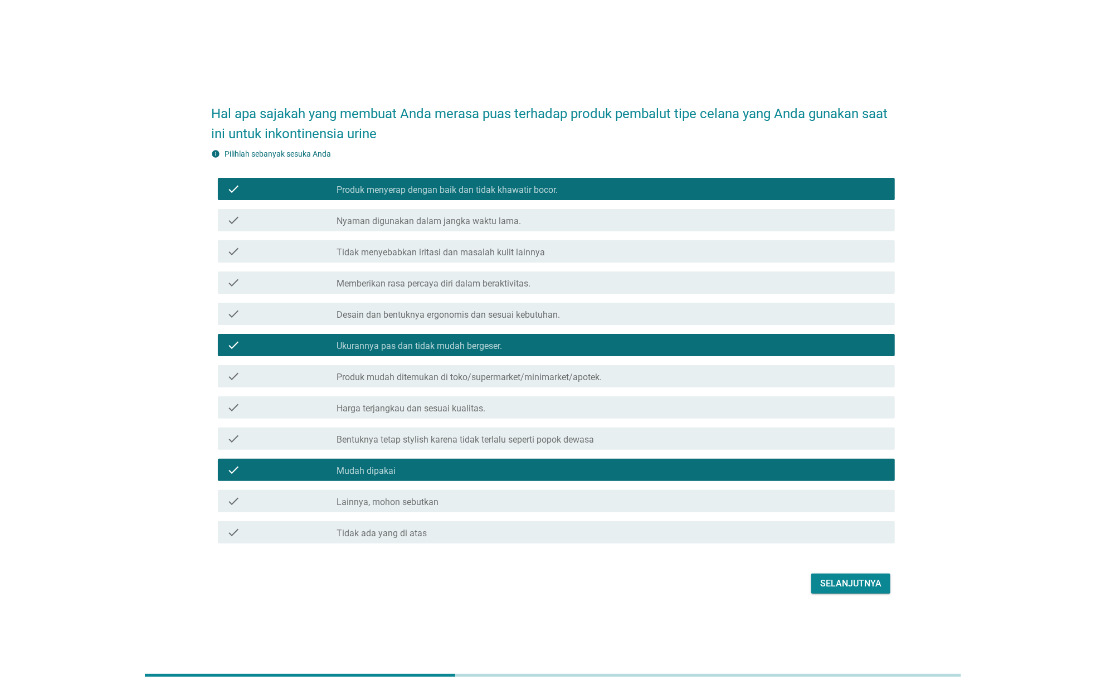
click at [837, 577] on div "Selanjutnya" at bounding box center [851, 583] width 61 height 13
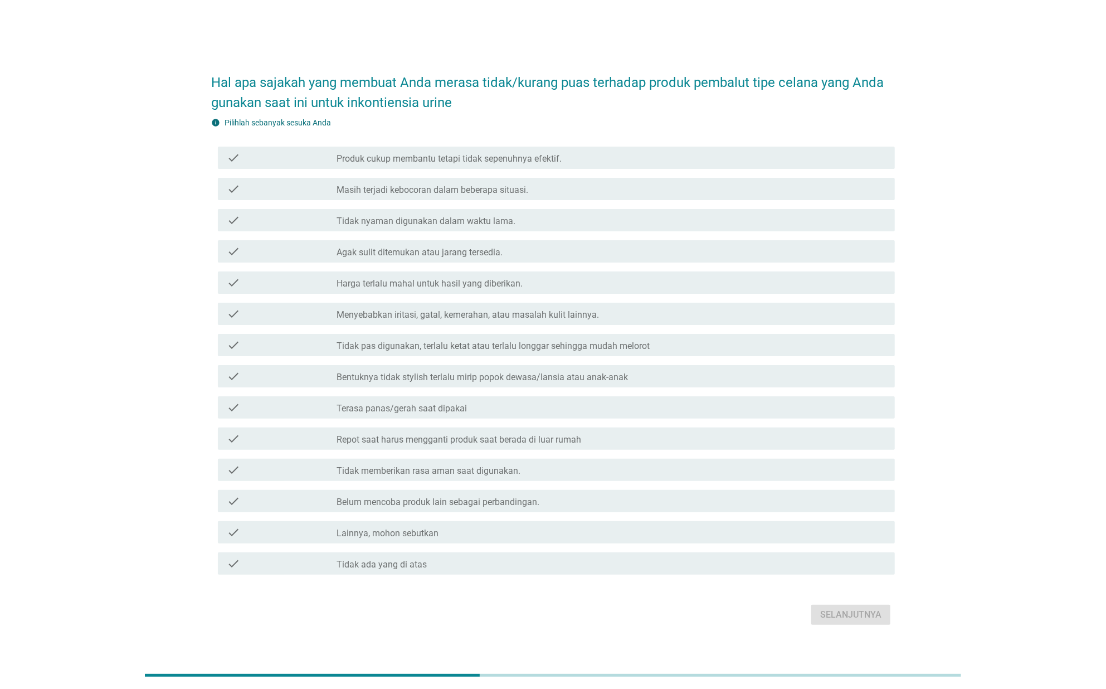
click at [475, 501] on label "Belum mencoba produk lain sebagai perbandingan." at bounding box center [438, 502] width 203 height 11
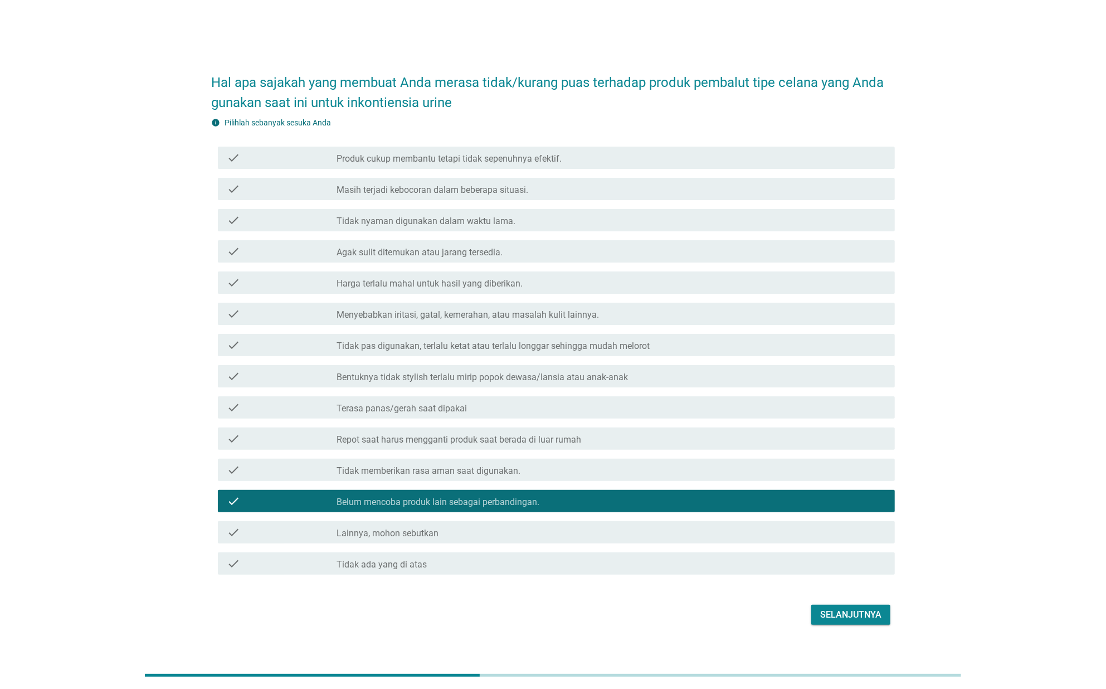
click at [506, 282] on label "Harga terlalu mahal untuk hasil yang diberikan." at bounding box center [430, 283] width 186 height 11
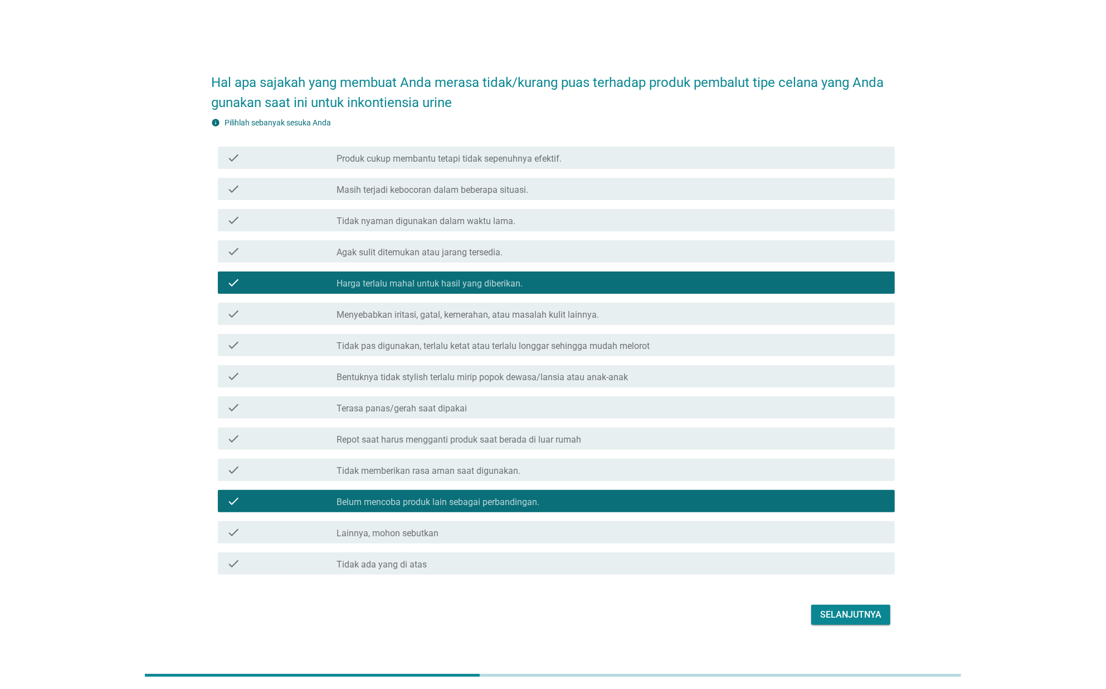
click at [472, 443] on label "Repot saat harus mengganti produk saat berada di luar rumah" at bounding box center [459, 439] width 245 height 11
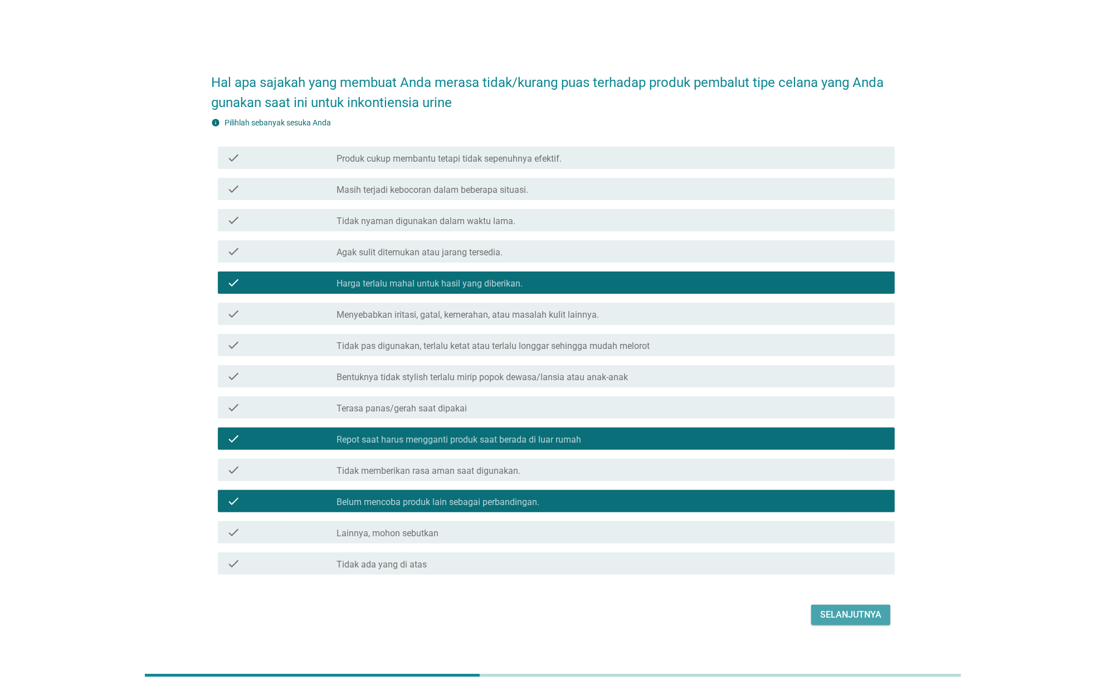
click at [834, 619] on div "Selanjutnya" at bounding box center [851, 614] width 61 height 13
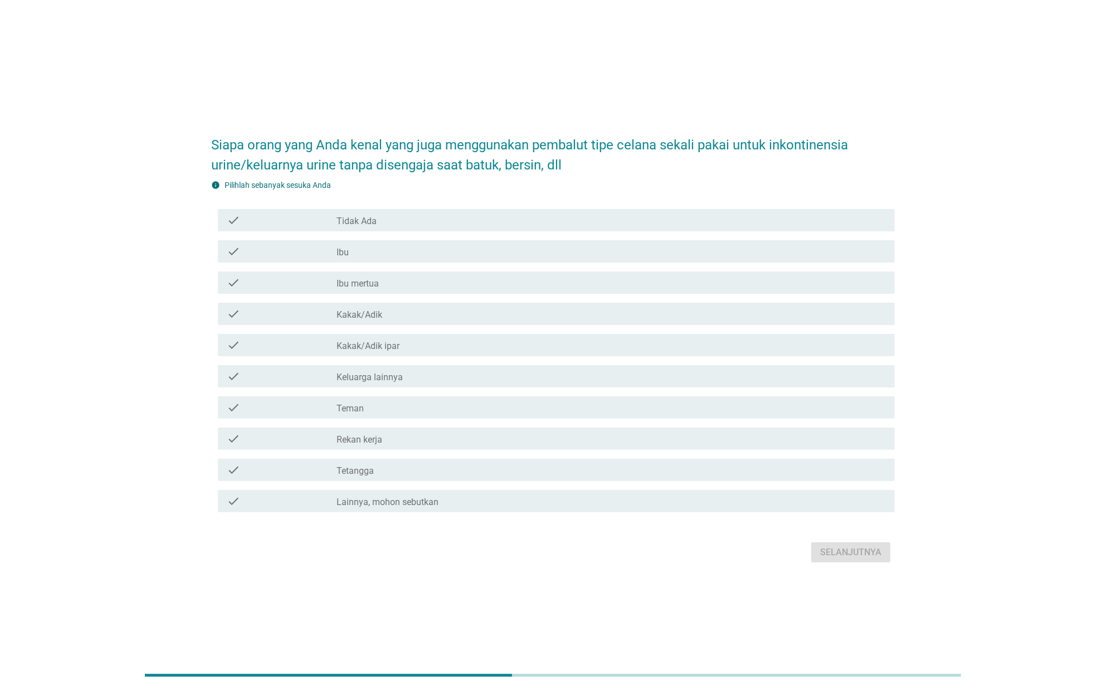
click at [408, 216] on div "check_box_outline_blank Tidak Ada" at bounding box center [612, 219] width 550 height 13
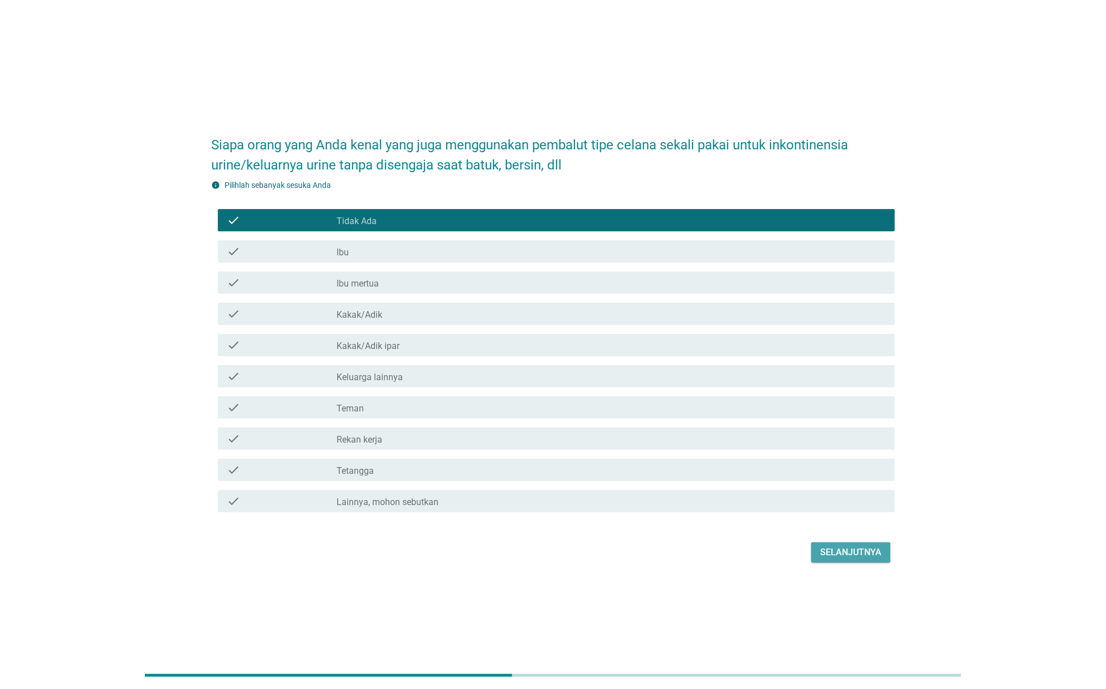
click at [849, 548] on div "Selanjutnya" at bounding box center [851, 552] width 61 height 13
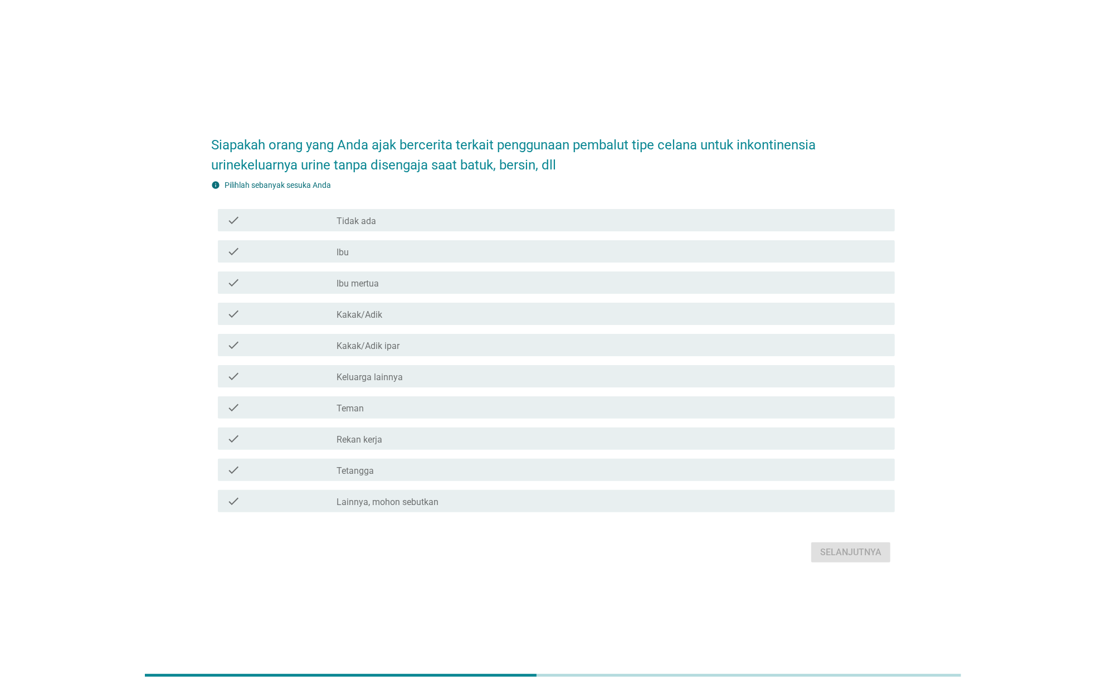
click at [423, 220] on div "check_box_outline_blank Tidak ada" at bounding box center [612, 219] width 550 height 13
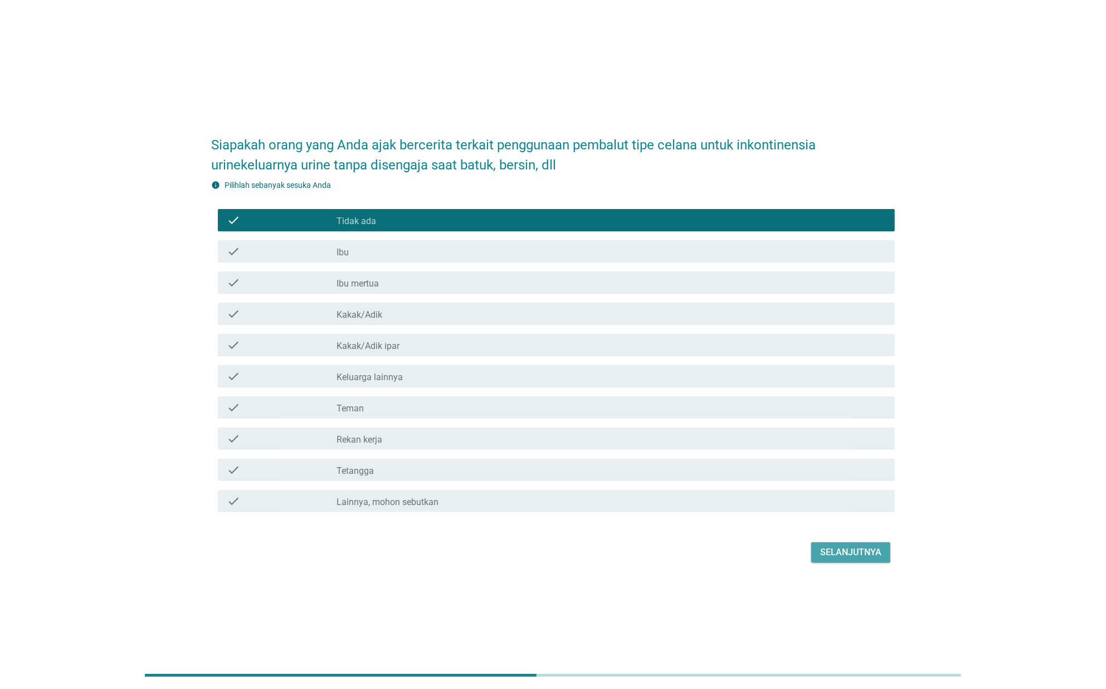
click at [834, 560] on button "Selanjutnya" at bounding box center [851, 552] width 79 height 20
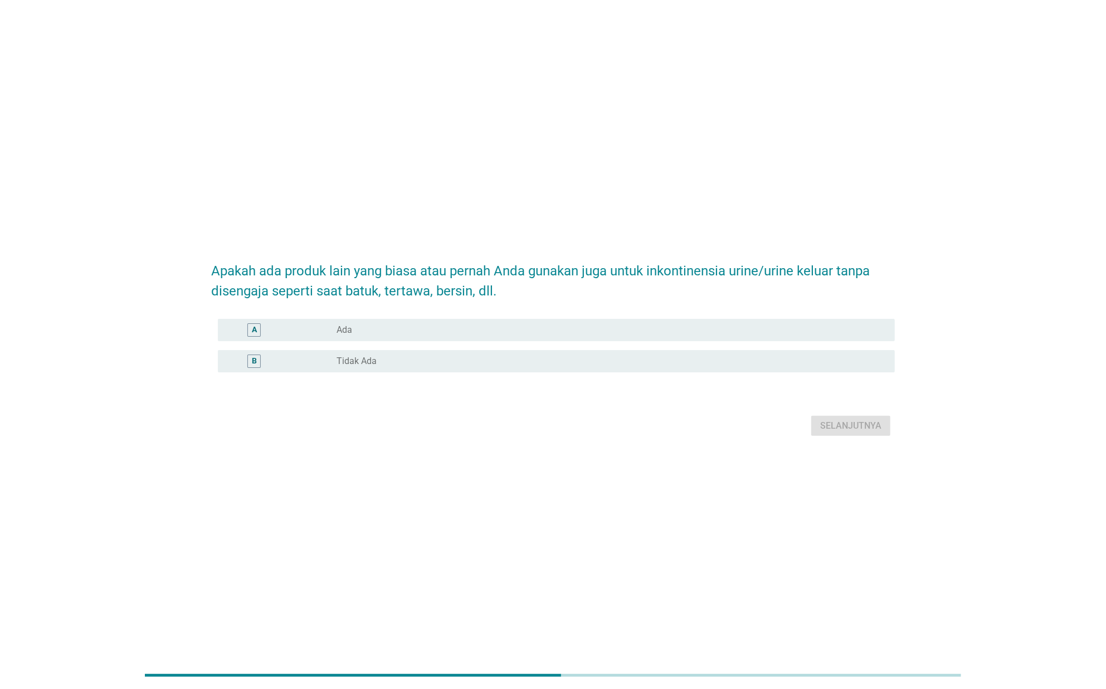
click at [431, 360] on div "radio_button_unchecked Tidak Ada" at bounding box center [607, 361] width 541 height 11
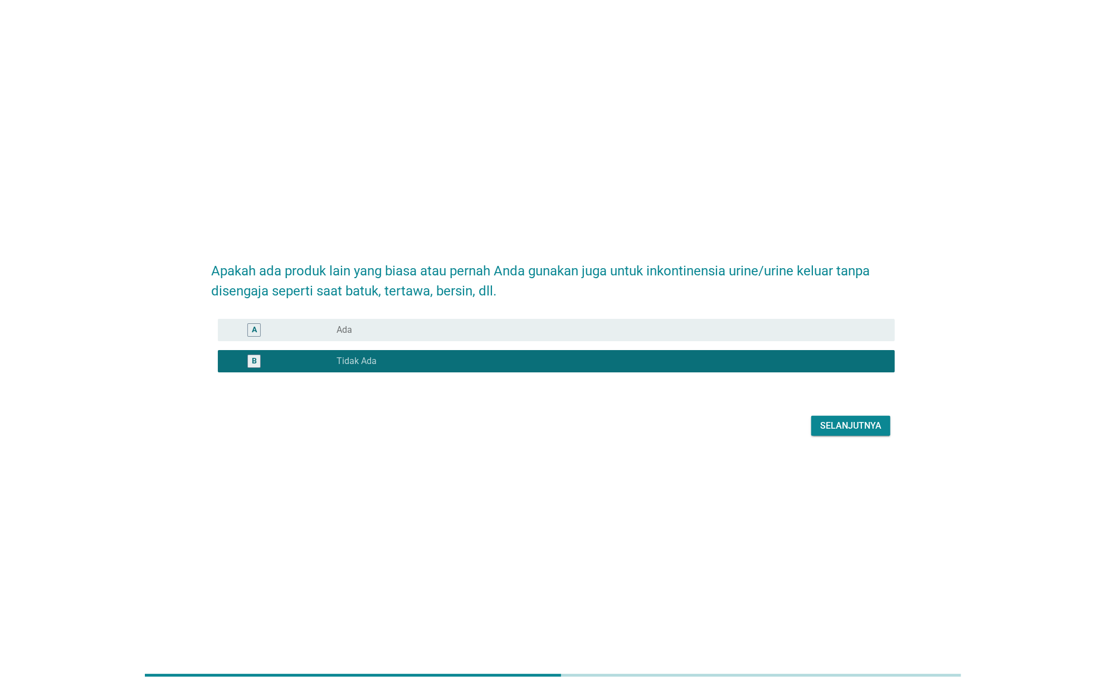
click at [842, 428] on div "Selanjutnya" at bounding box center [851, 425] width 61 height 13
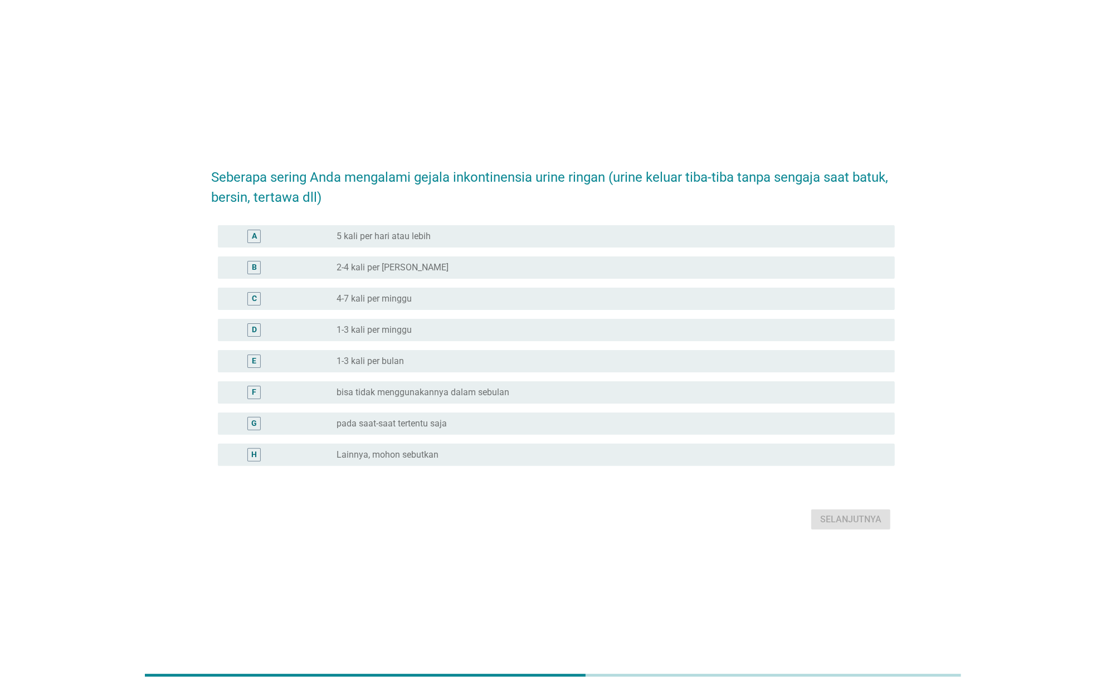
click at [482, 416] on div "G radio_button_unchecked pada saat-saat tertentu saja" at bounding box center [556, 423] width 677 height 22
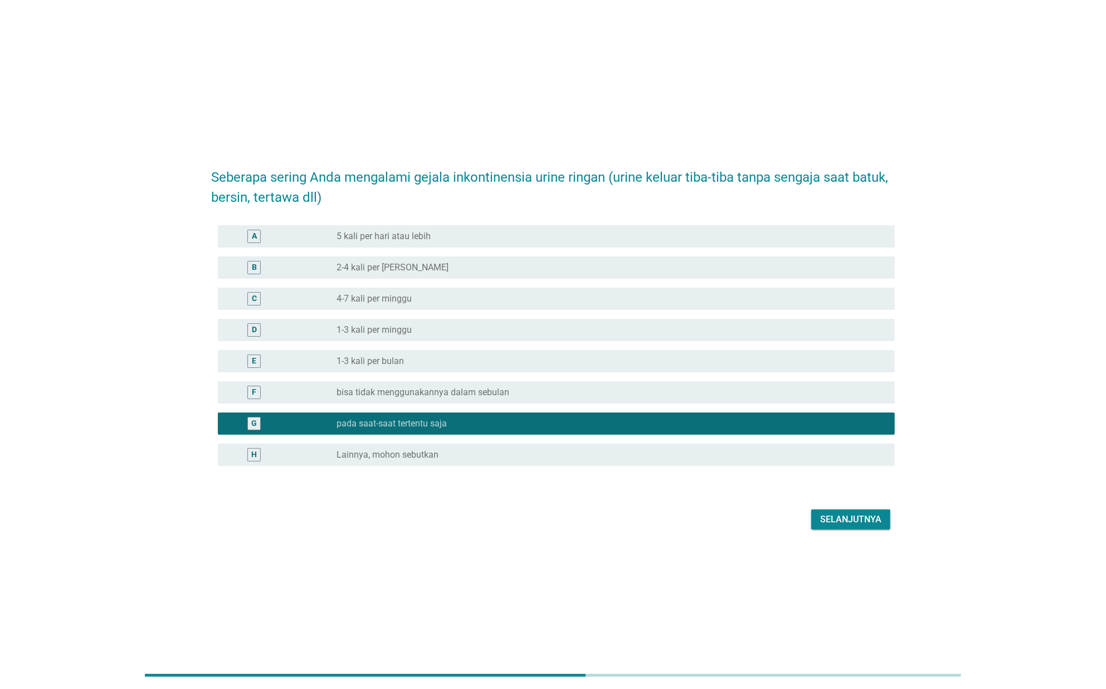
click at [850, 517] on div "Selanjutnya" at bounding box center [851, 519] width 61 height 13
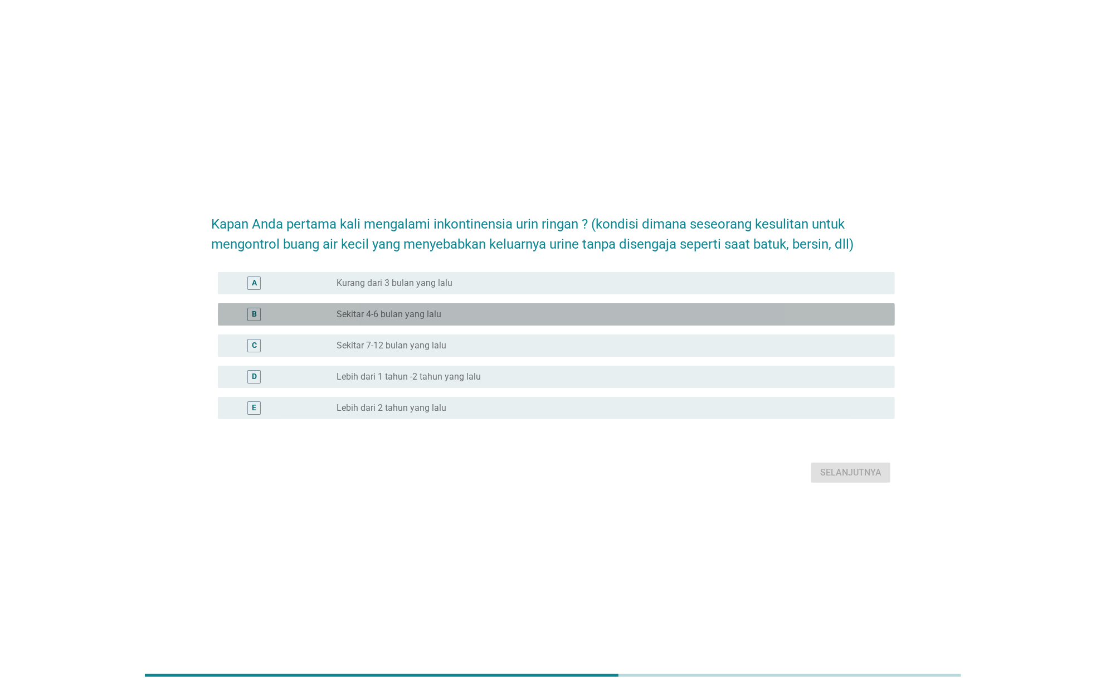
click at [433, 312] on label "Sekitar 4-6 bulan yang lalu" at bounding box center [389, 314] width 105 height 11
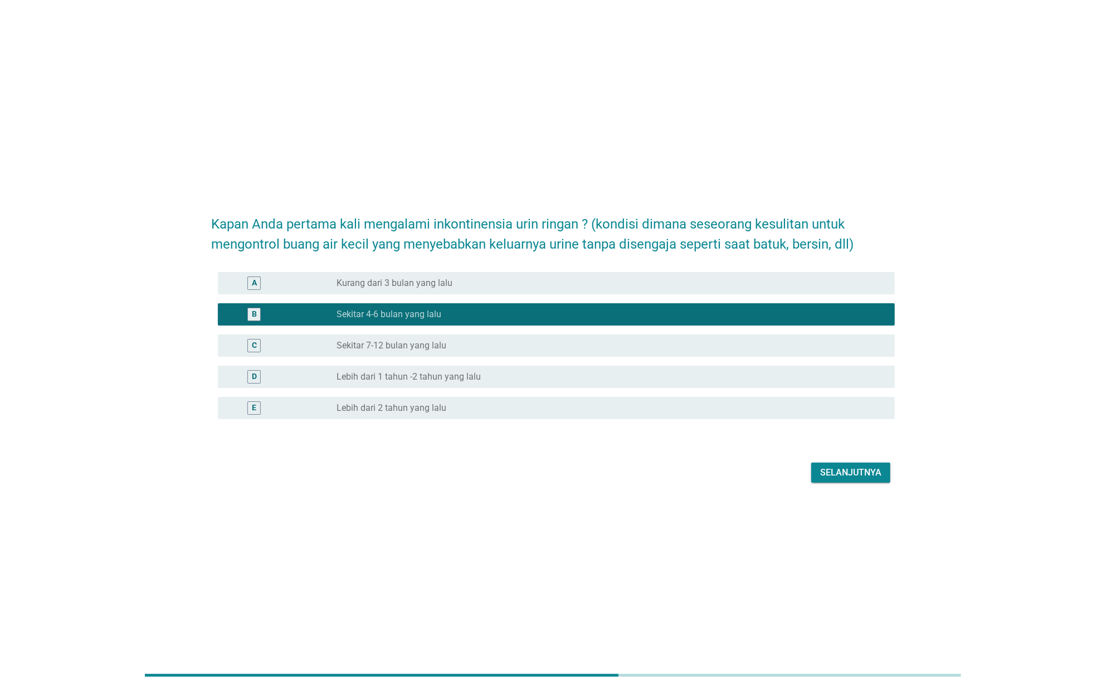
click at [835, 468] on div "Selanjutnya" at bounding box center [851, 472] width 61 height 13
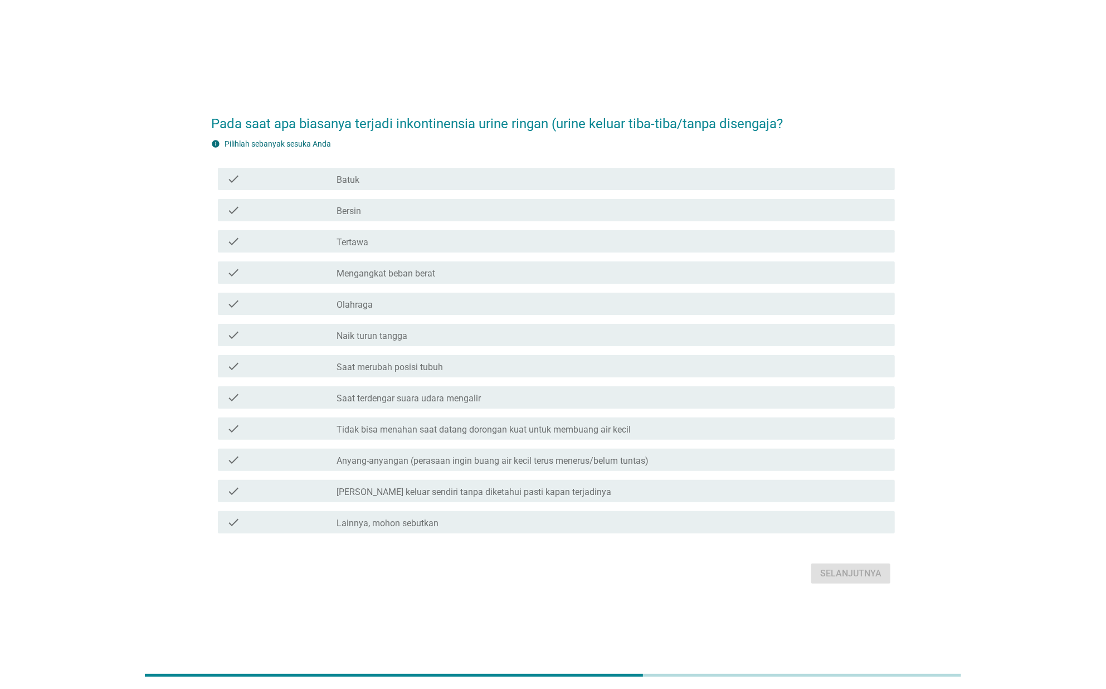
click at [480, 185] on div "check_box_outline_blank Batuk" at bounding box center [612, 178] width 550 height 13
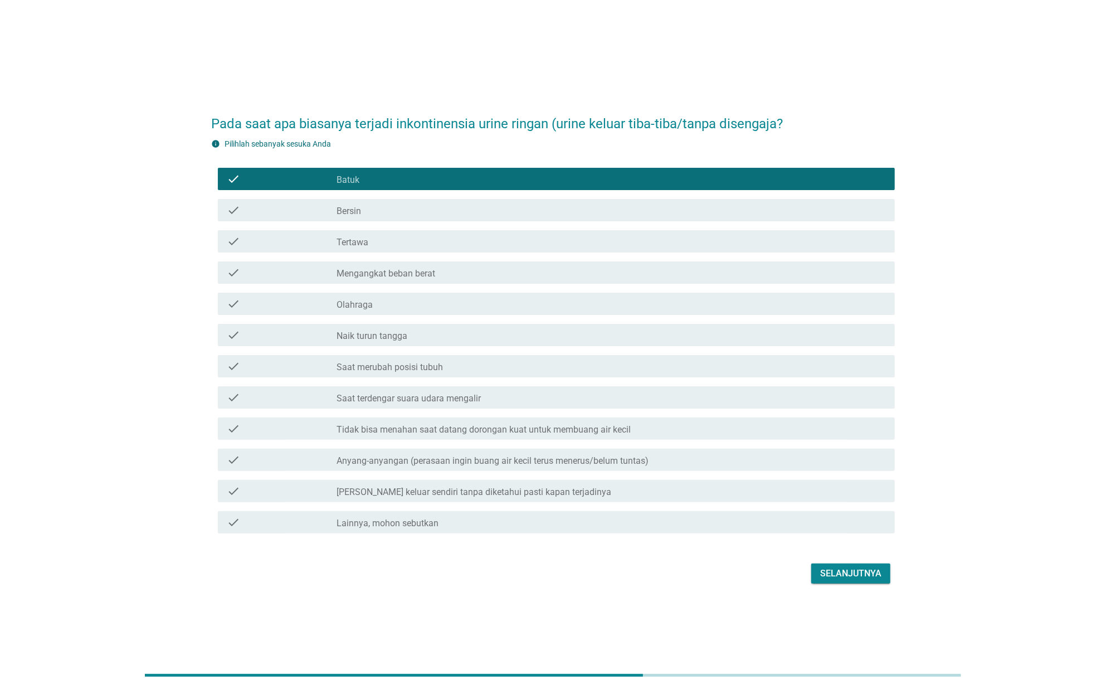
click at [883, 570] on button "Selanjutnya" at bounding box center [851, 574] width 79 height 20
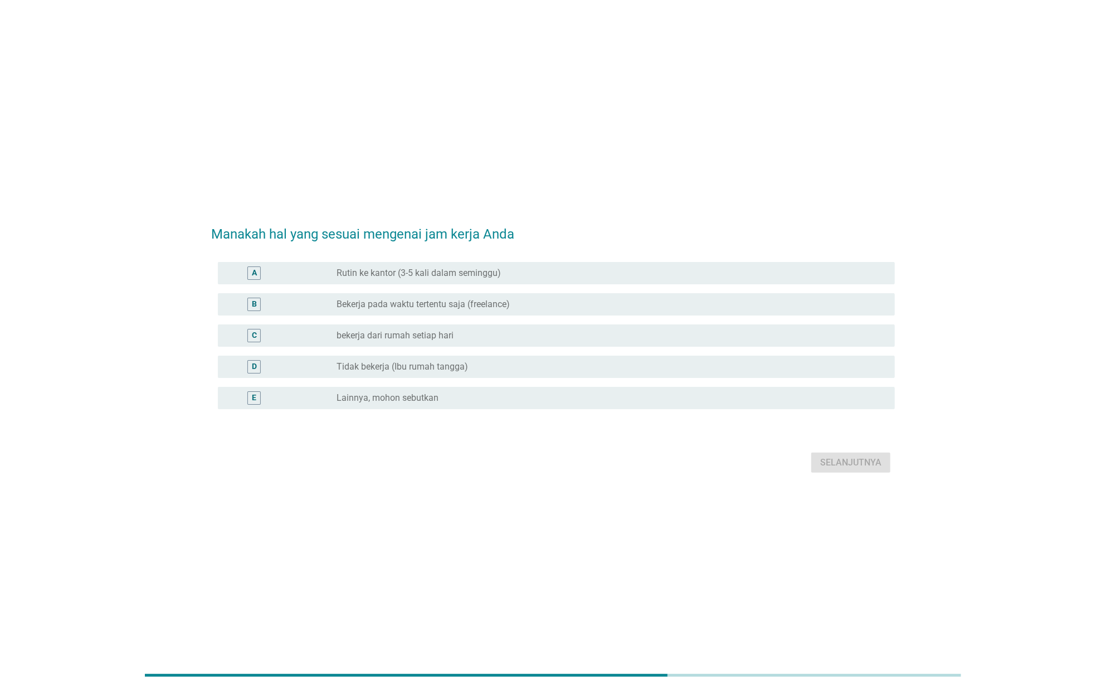
click at [489, 268] on label "Rutin ke kantor (3-5 kali dalam seminggu)" at bounding box center [419, 273] width 164 height 11
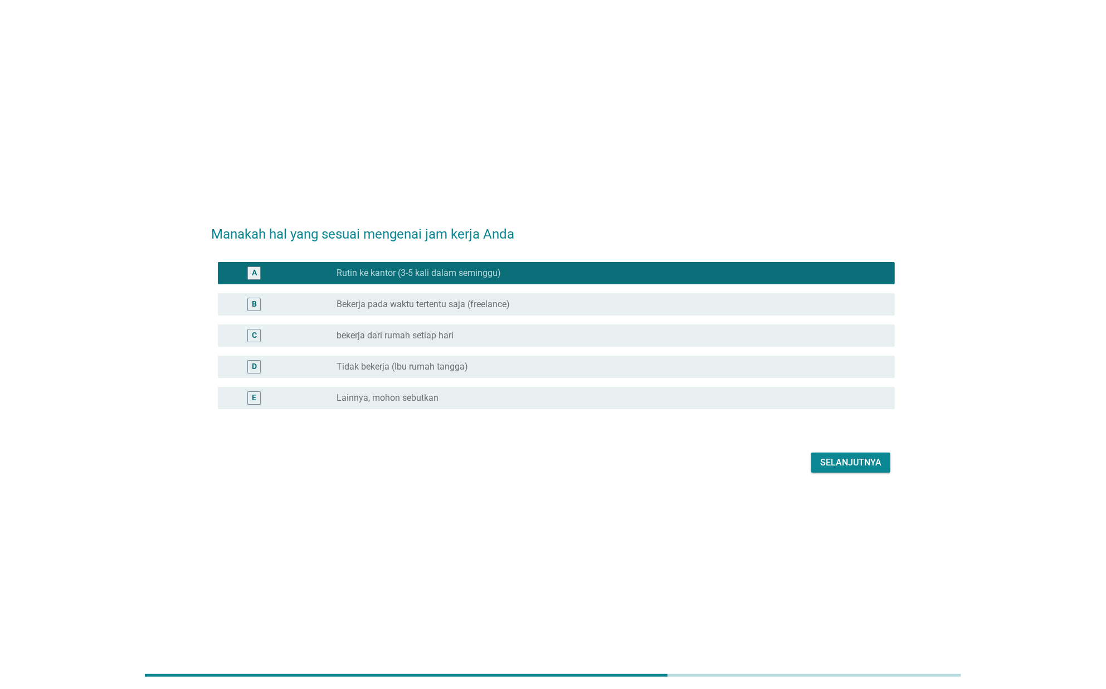
click at [475, 333] on div "radio_button_unchecked bekerja dari rumah setiap hari" at bounding box center [607, 335] width 541 height 11
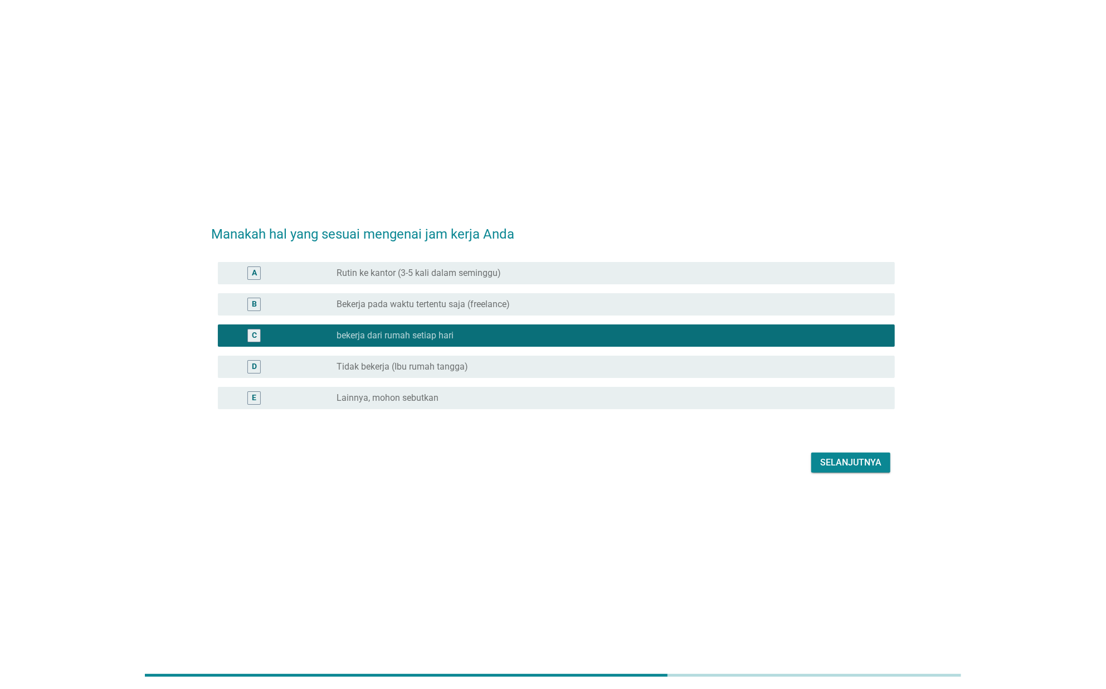
click at [836, 463] on div "Selanjutnya" at bounding box center [851, 462] width 61 height 13
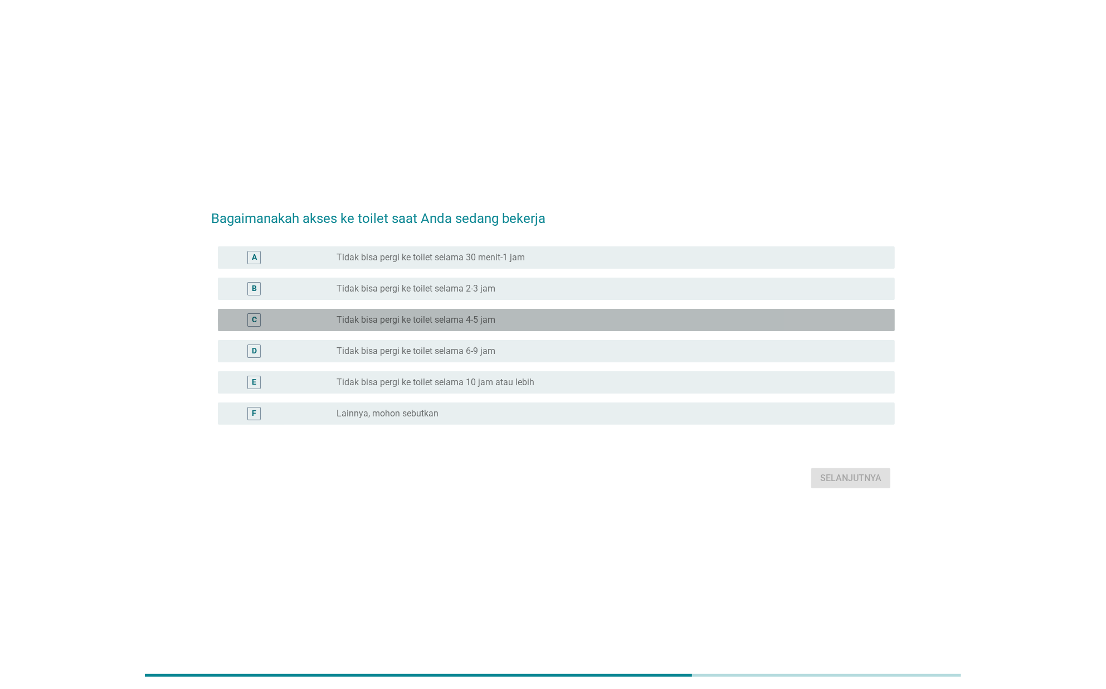
click at [462, 314] on label "Tidak bisa pergi ke toilet selama 4-5 jam" at bounding box center [416, 319] width 159 height 11
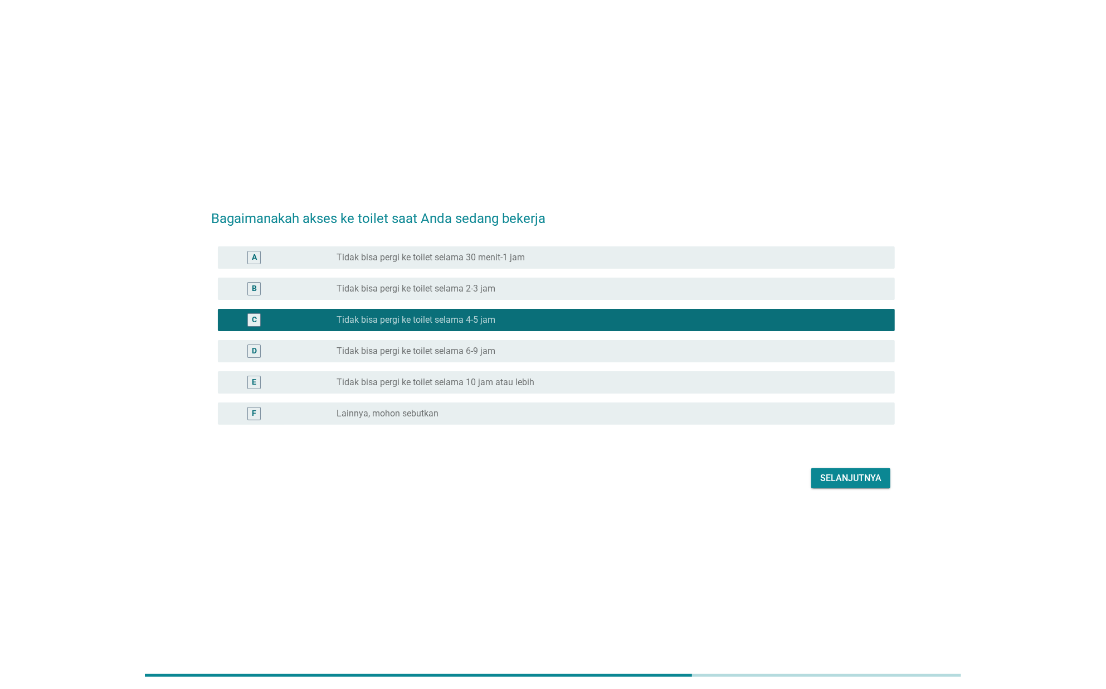
click at [863, 483] on div "Selanjutnya" at bounding box center [851, 478] width 61 height 13
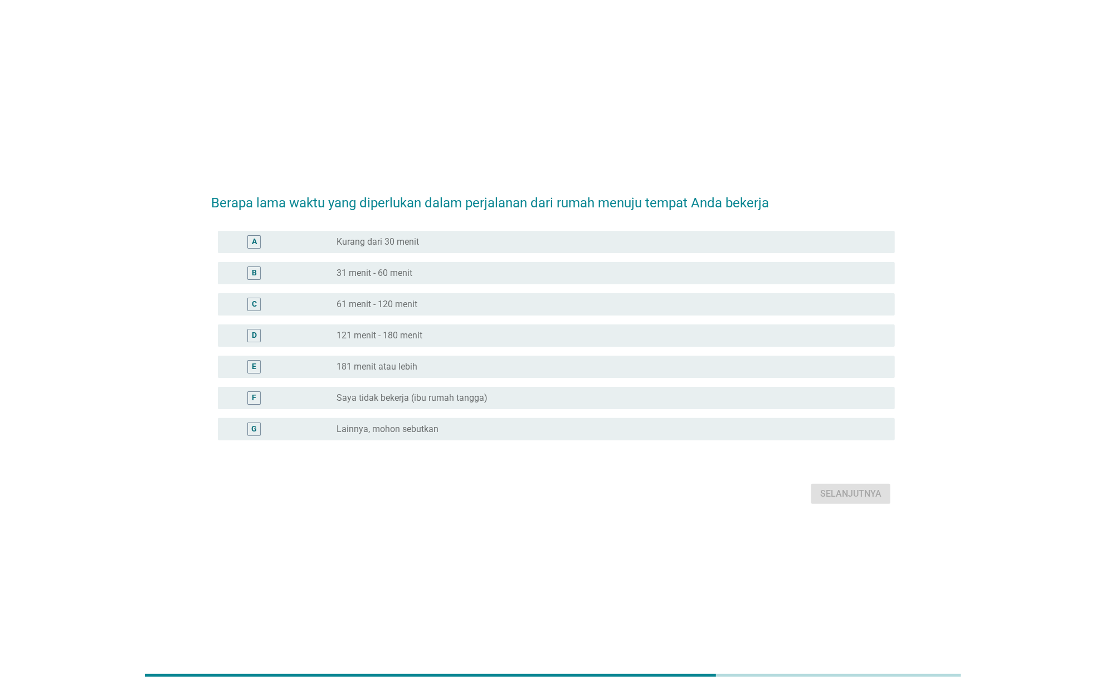
click at [422, 428] on label "Lainnya, mohon sebutkan" at bounding box center [388, 429] width 102 height 11
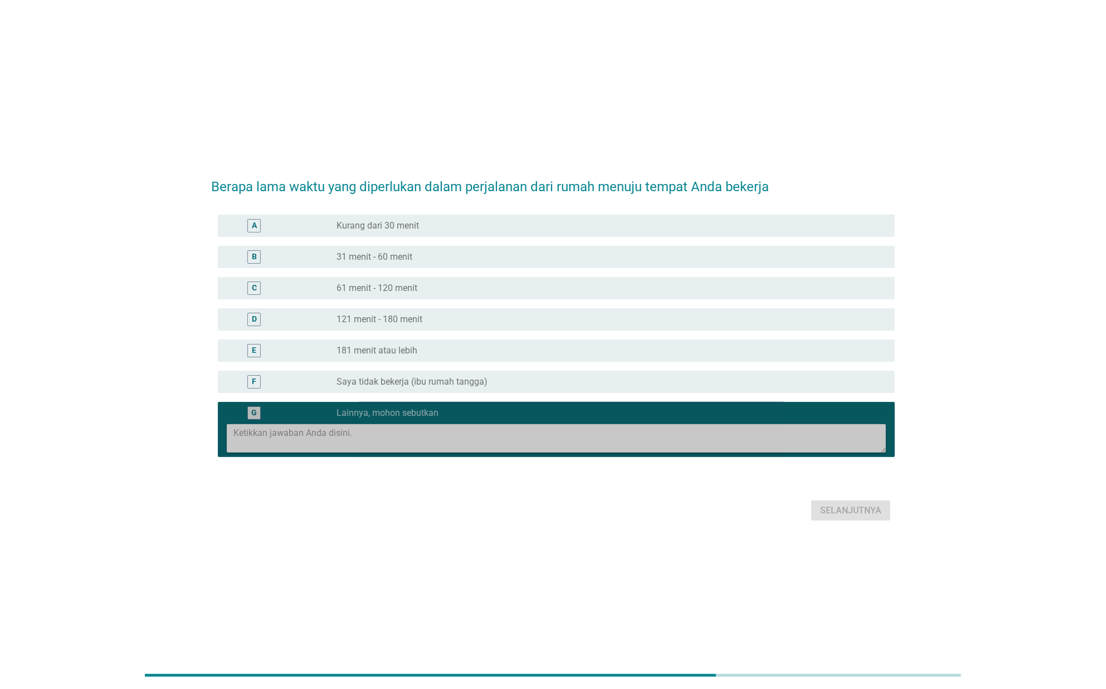
click at [422, 428] on textarea at bounding box center [560, 438] width 653 height 28
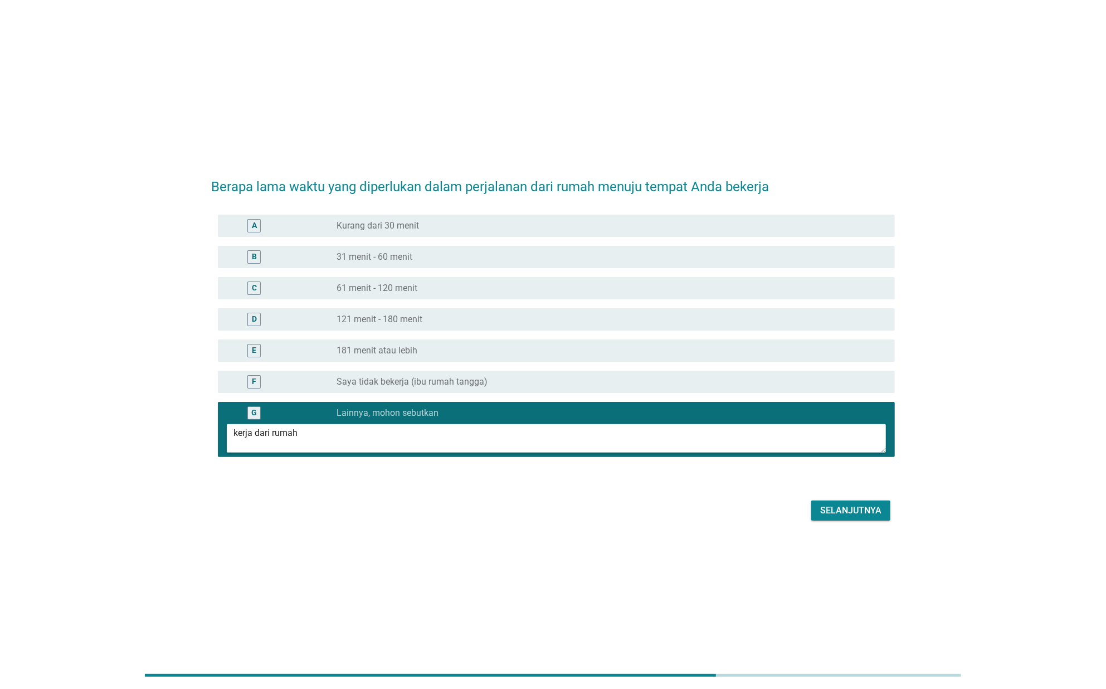
type textarea "kerja dari rumah"
click at [855, 514] on div "Selanjutnya" at bounding box center [851, 510] width 61 height 13
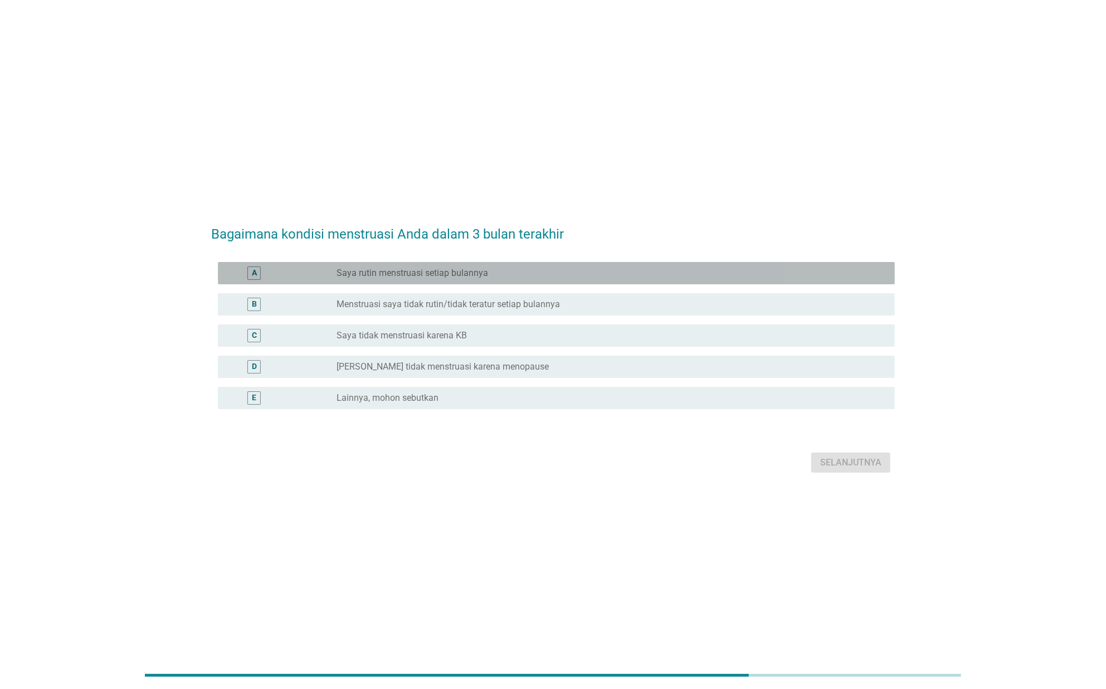
click at [614, 272] on div "radio_button_unchecked Saya rutin menstruasi setiap bulannya" at bounding box center [607, 273] width 541 height 11
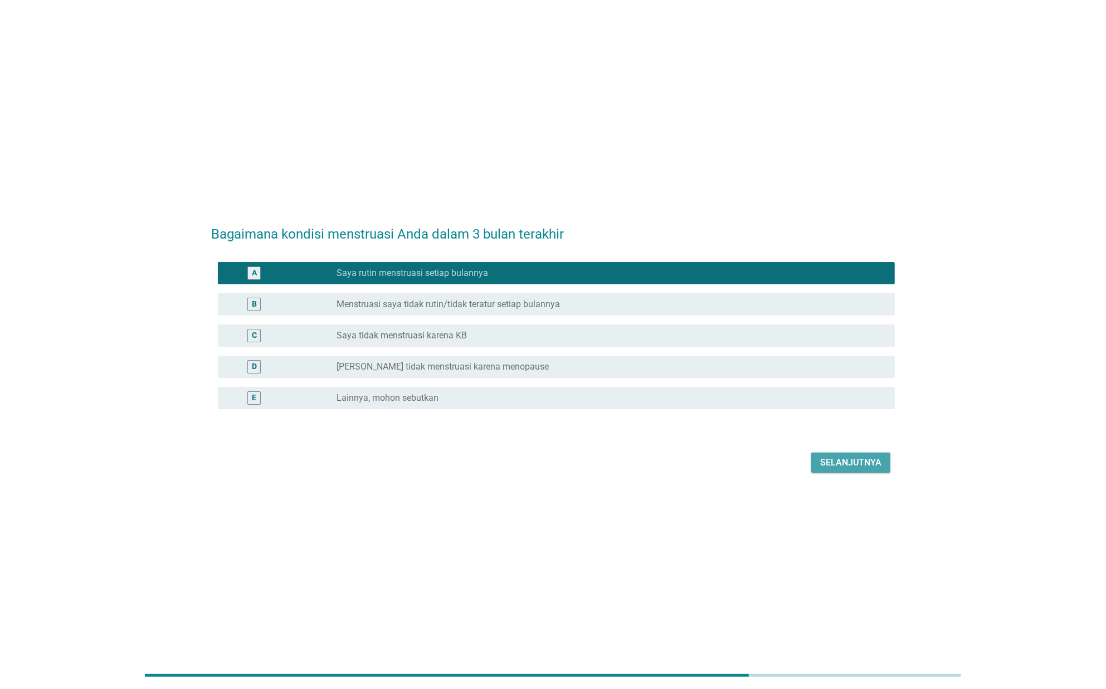
click at [843, 464] on div "Selanjutnya" at bounding box center [851, 462] width 61 height 13
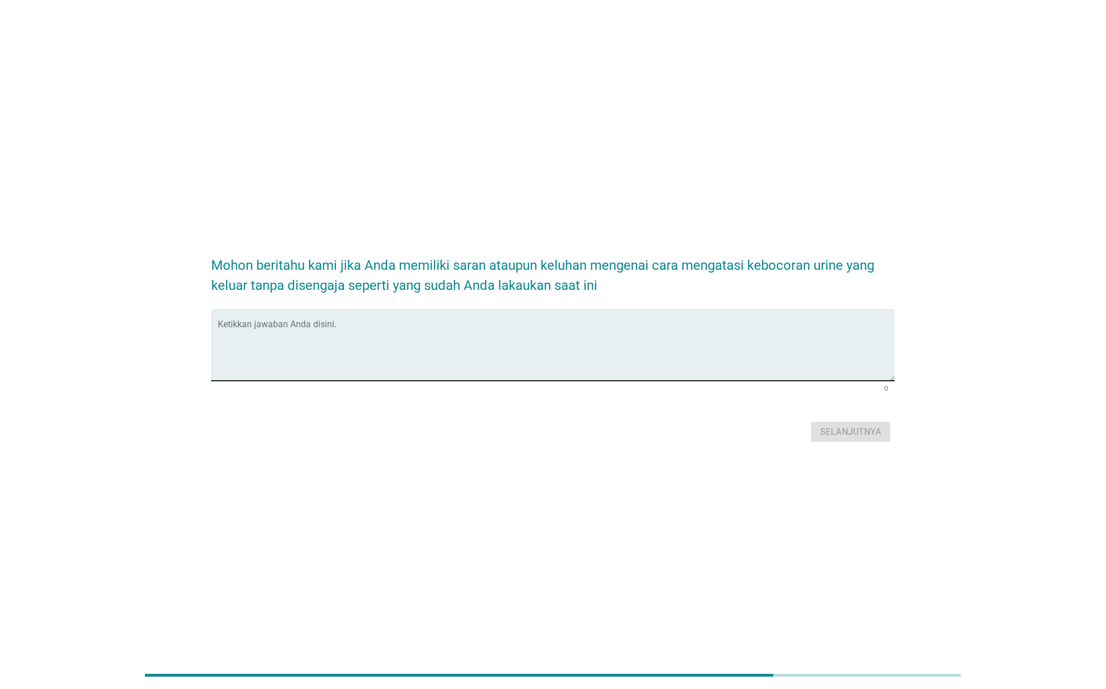
click at [813, 354] on textarea "Ketikkan jawaban Anda disini." at bounding box center [556, 351] width 677 height 59
type textarea "k"
type textarea "l"
type textarea "lebih tipis dan jangan terlalu mahal untuk harga per pcs"
click at [866, 430] on div "Selanjutnya" at bounding box center [851, 431] width 61 height 13
